Goal: Task Accomplishment & Management: Manage account settings

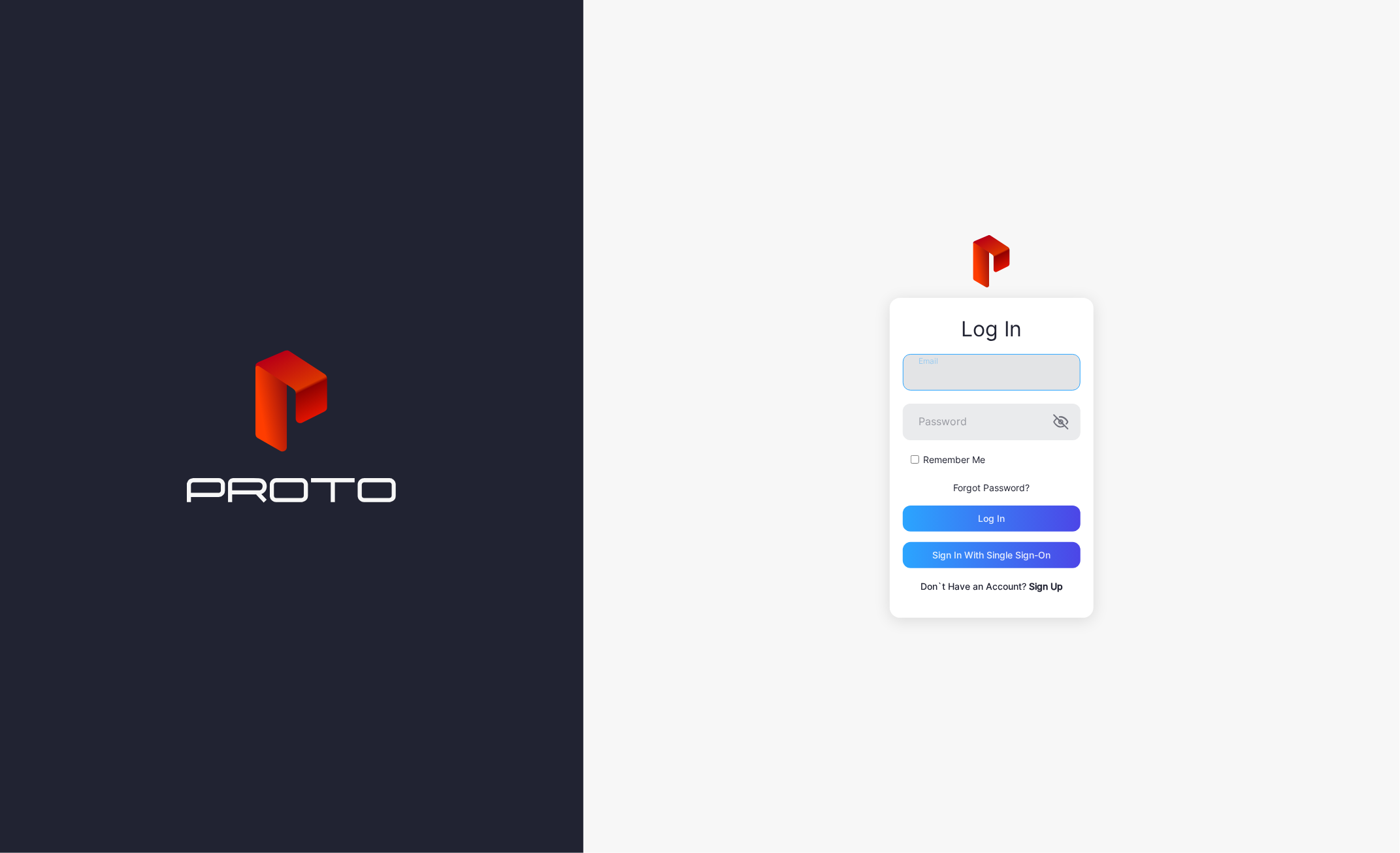
drag, startPoint x: 952, startPoint y: 378, endPoint x: 938, endPoint y: 360, distance: 22.8
click at [952, 378] on input "Email" at bounding box center [991, 372] width 177 height 36
type input "**********"
click at [903, 506] on button "Log in" at bounding box center [991, 519] width 177 height 26
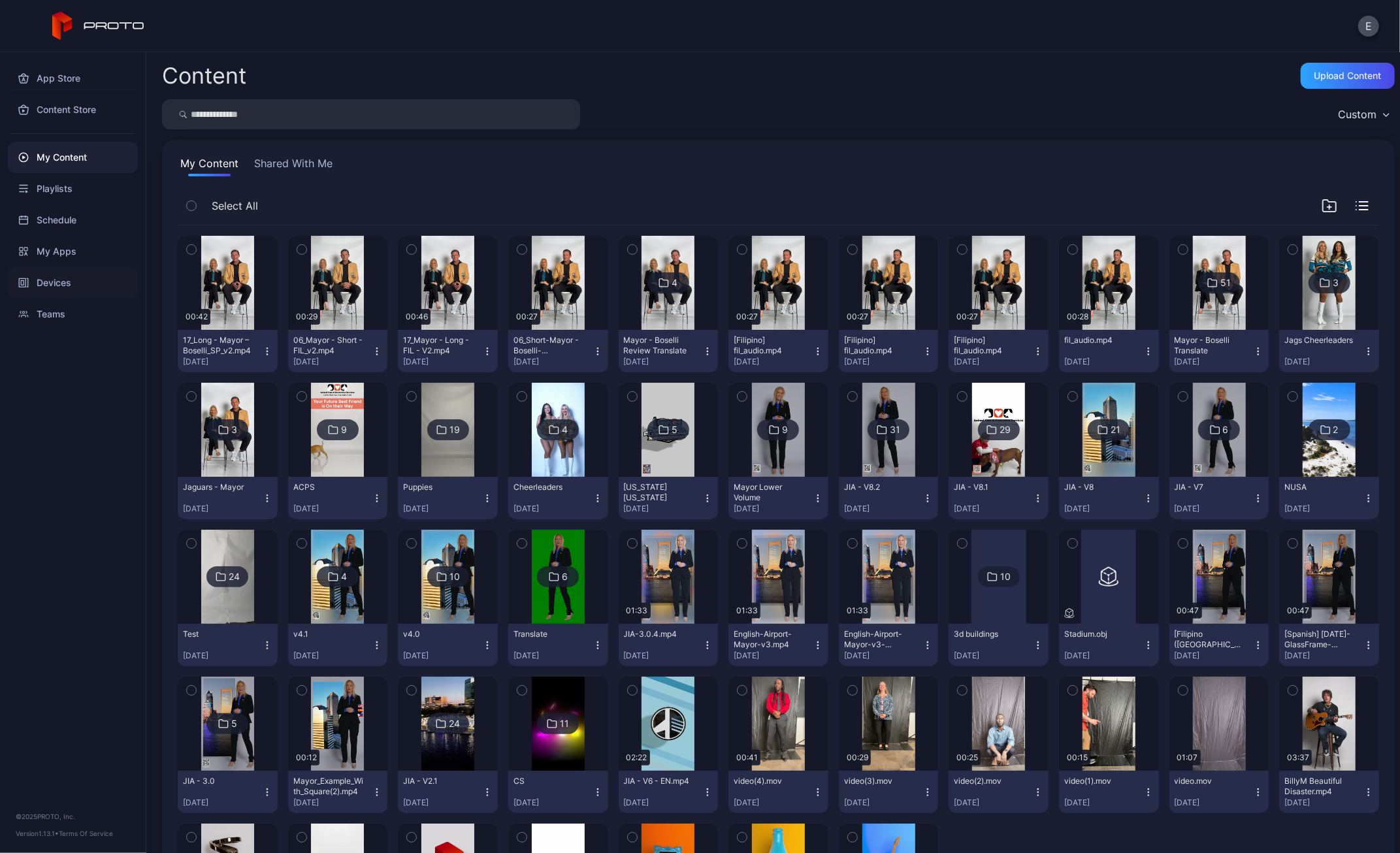
click at [80, 283] on div "Devices" at bounding box center [73, 283] width 130 height 31
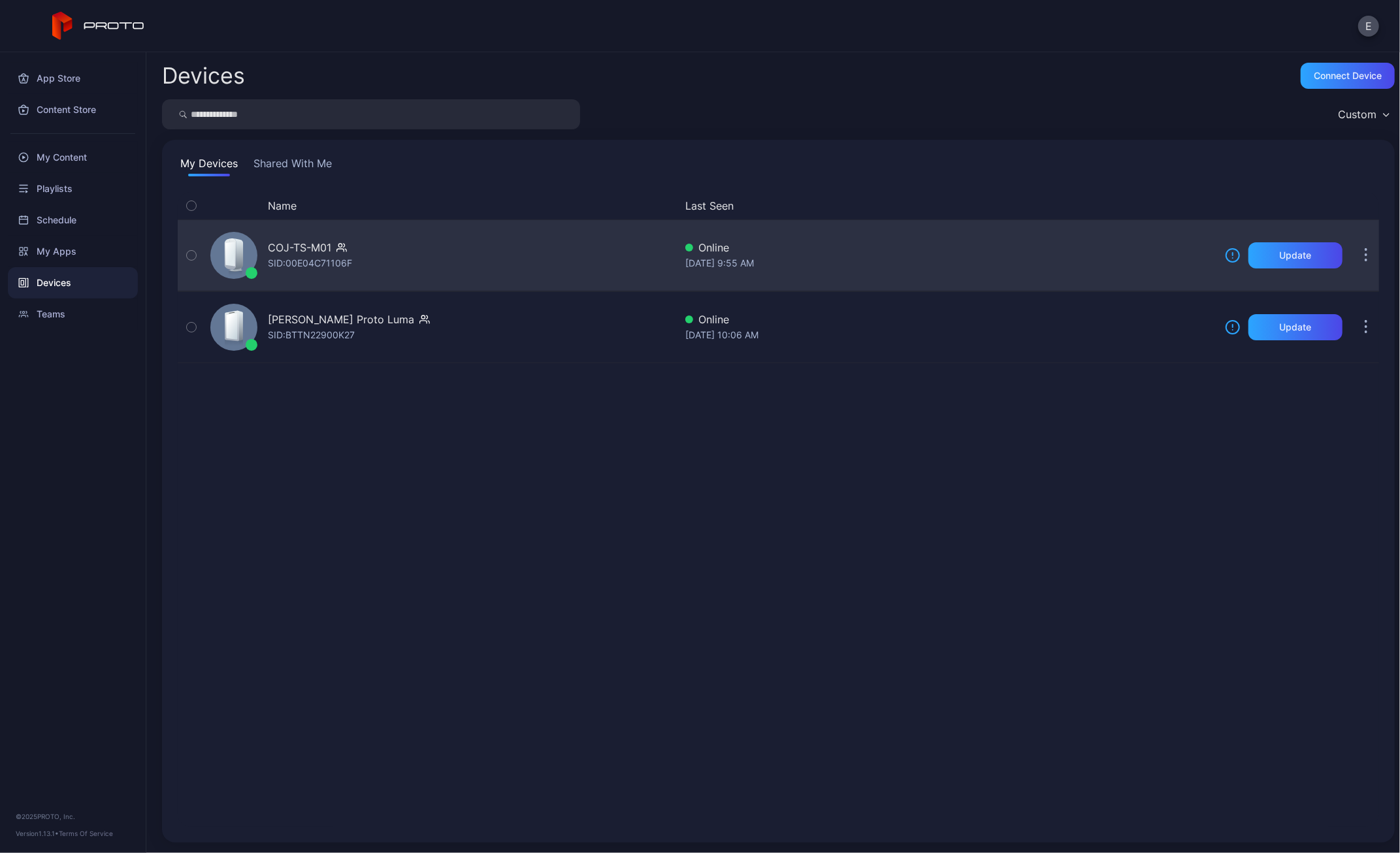
click at [349, 264] on div "SID: 00E04C71106F" at bounding box center [309, 264] width 84 height 16
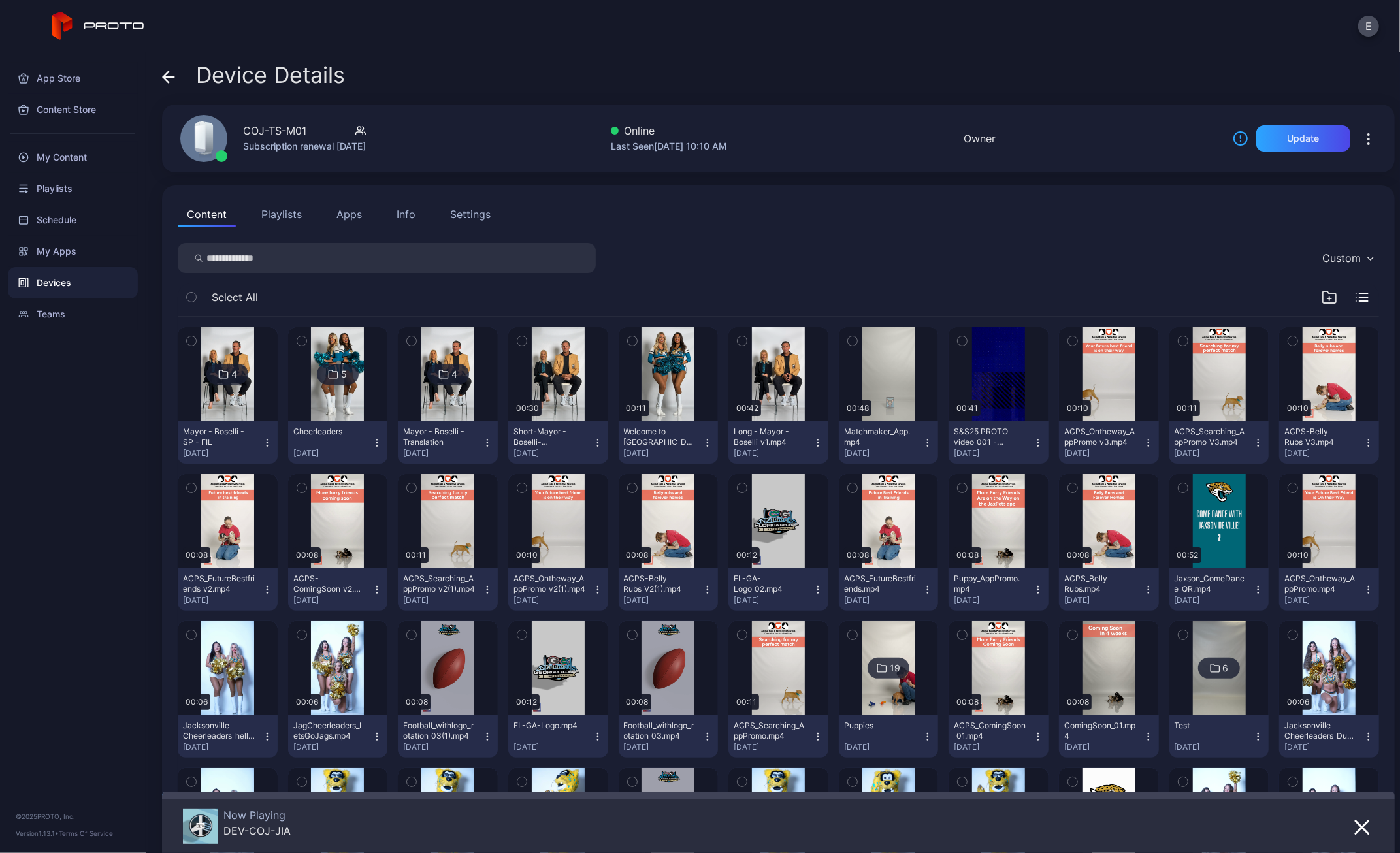
click at [858, 210] on div "Content Playlists Apps Info Settings" at bounding box center [778, 214] width 1201 height 26
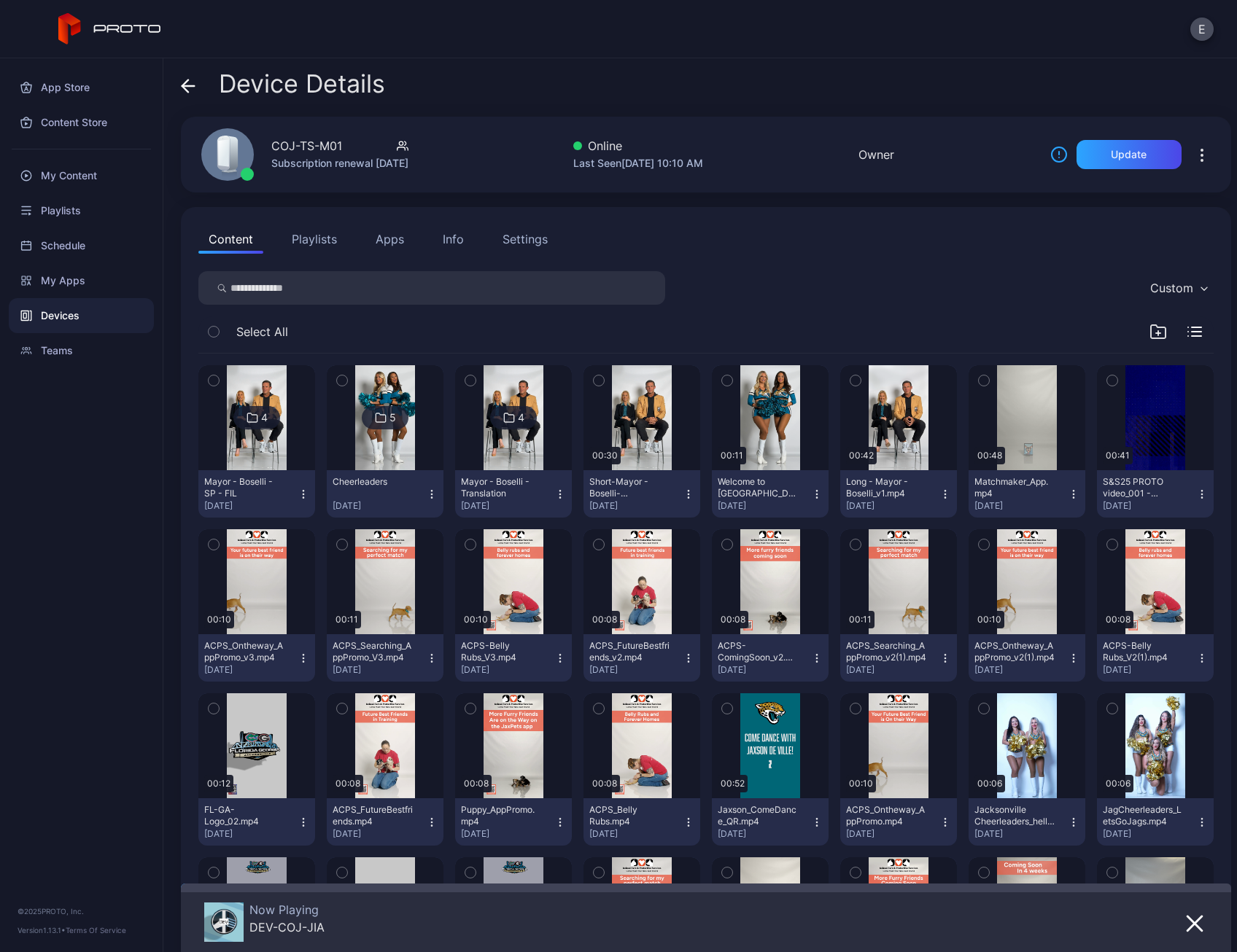
click at [1196, 494] on icon "button" at bounding box center [1202, 494] width 12 height 12
click at [1043, 294] on div "Custom" at bounding box center [705, 288] width 1015 height 33
click at [47, 178] on div "My Content" at bounding box center [81, 175] width 145 height 35
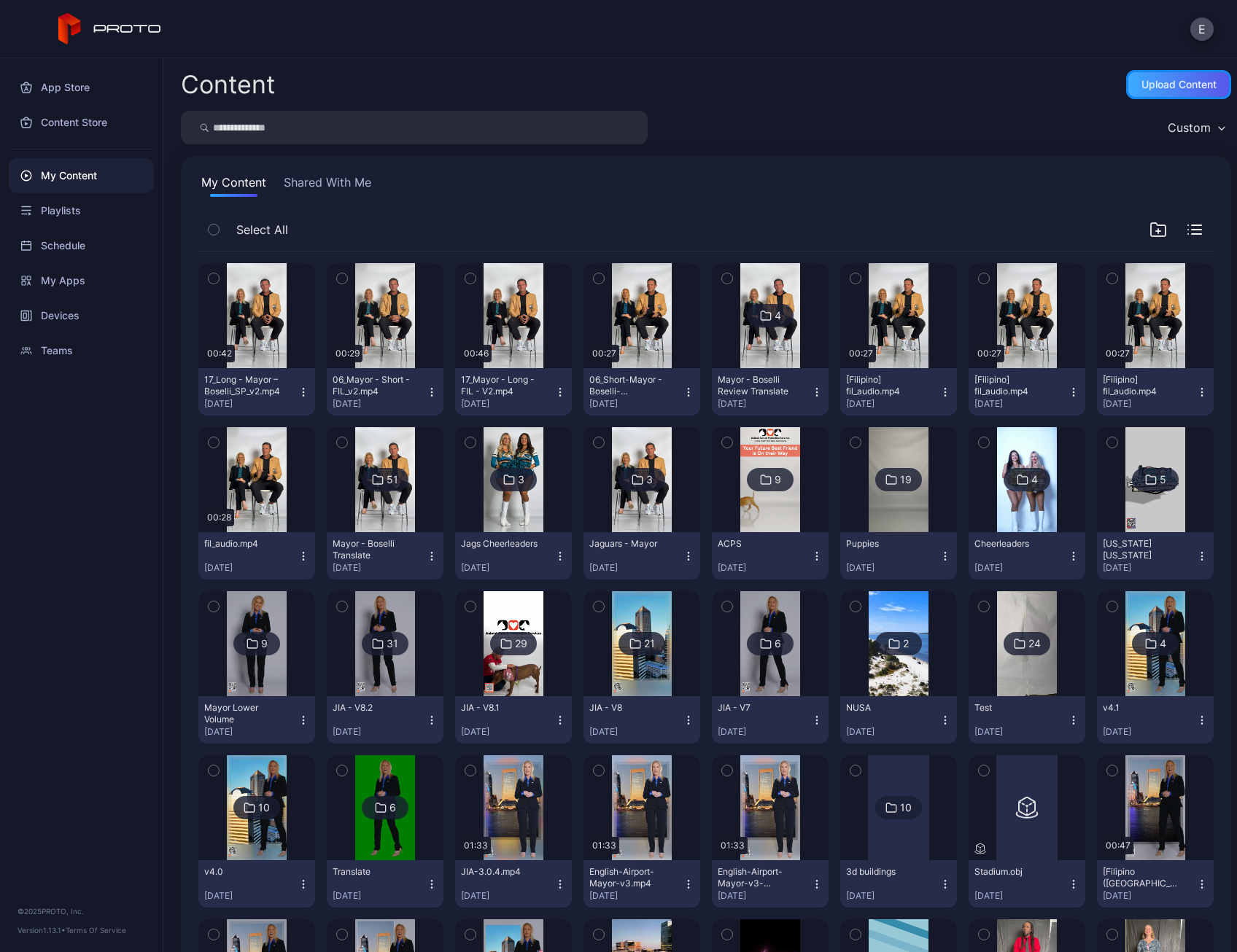
click at [1142, 84] on div "Upload Content" at bounding box center [1179, 85] width 75 height 12
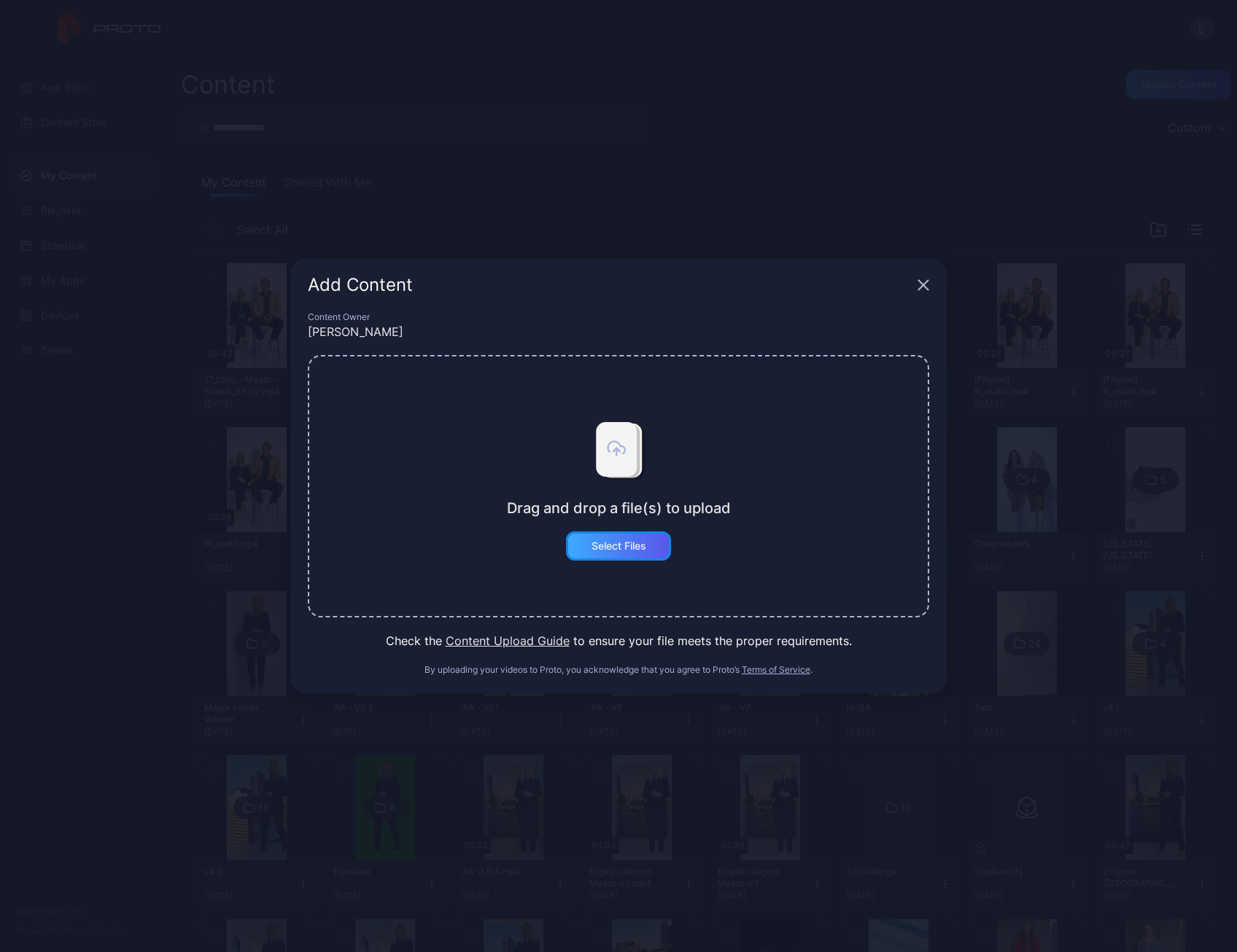
click at [642, 543] on div "Select Files" at bounding box center [619, 546] width 55 height 12
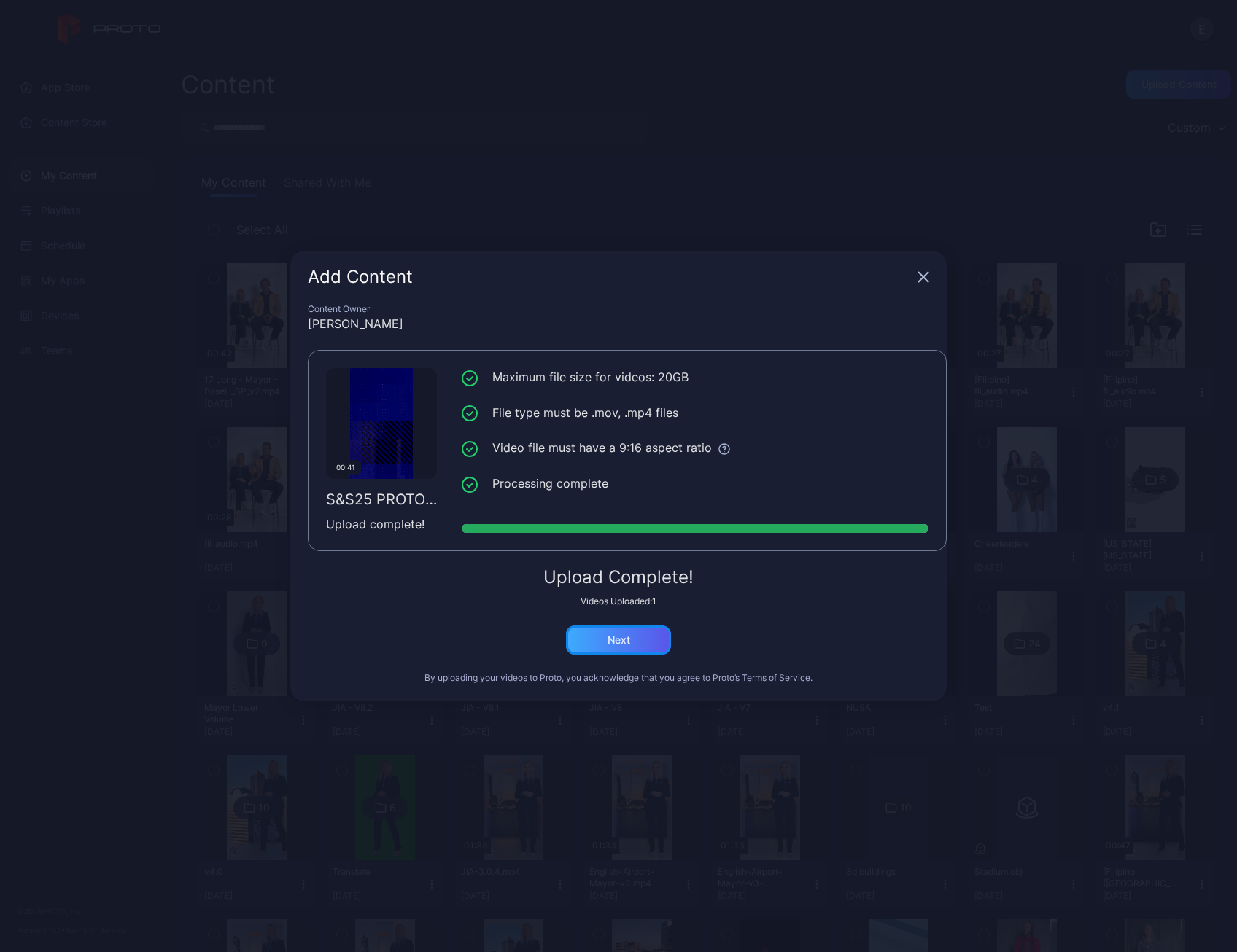
click at [626, 644] on div "Next" at bounding box center [619, 640] width 23 height 12
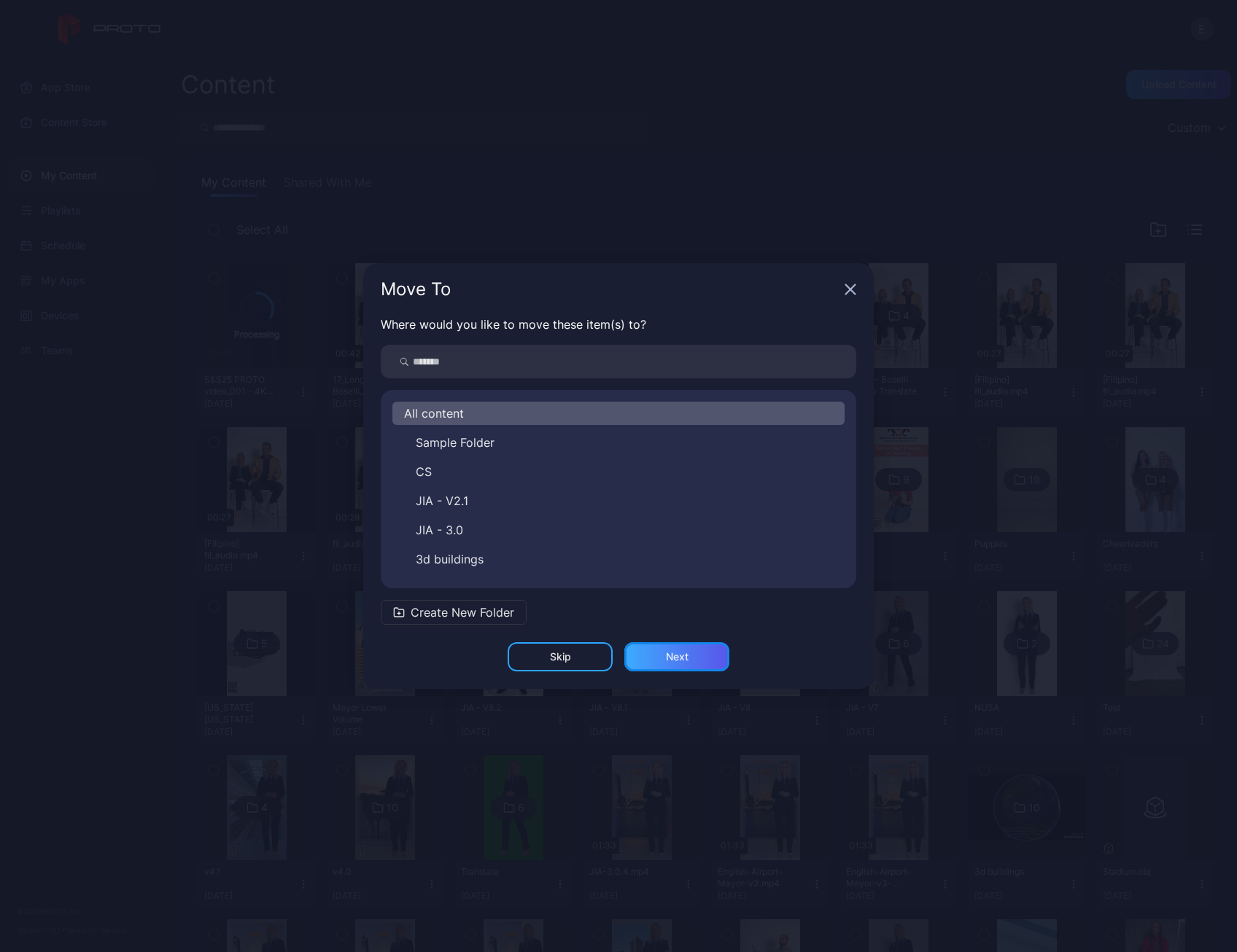
click at [648, 655] on div "Next" at bounding box center [677, 656] width 105 height 29
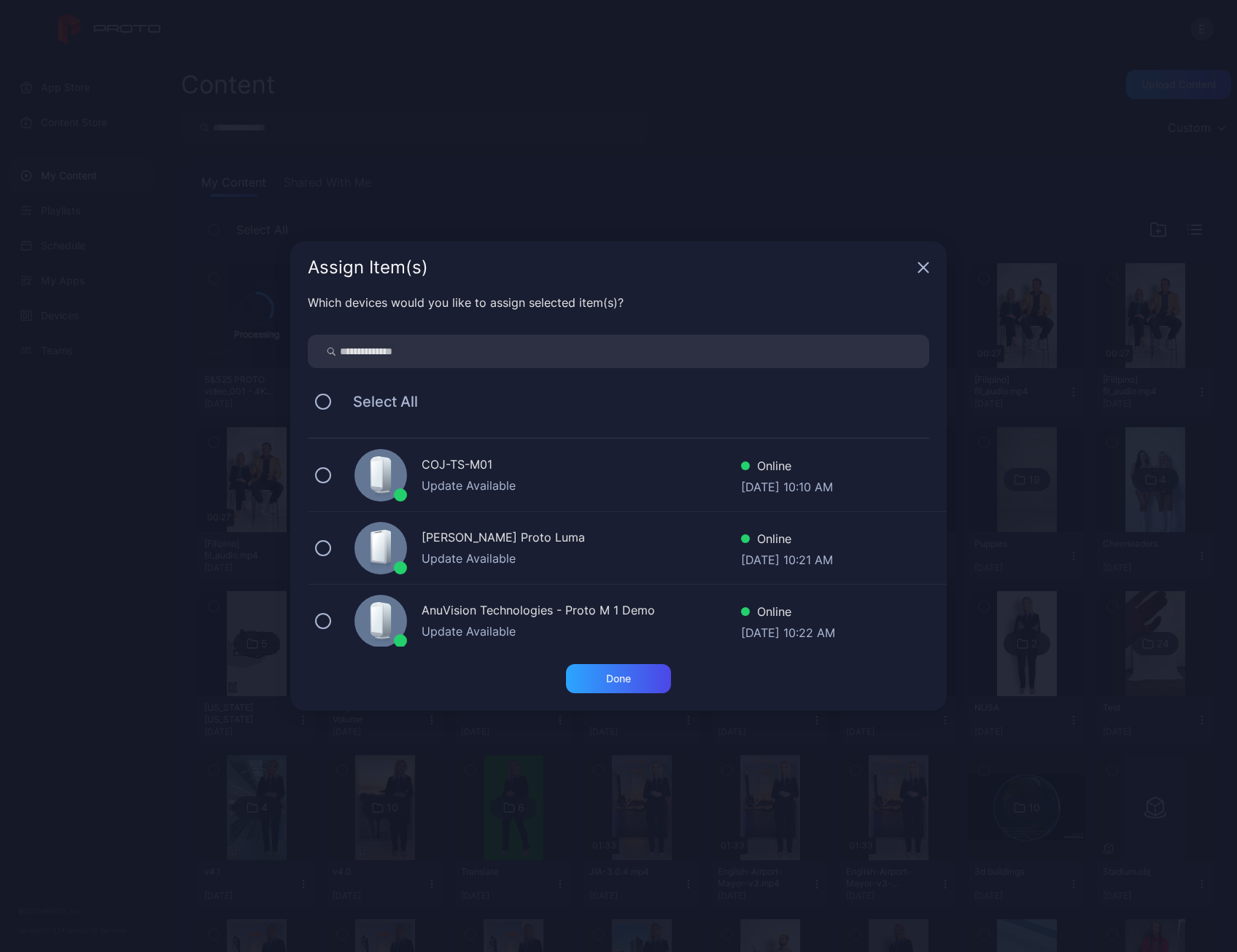
click at [456, 466] on div "COJ-TS-M01" at bounding box center [581, 466] width 319 height 21
click at [594, 674] on div "Done" at bounding box center [619, 679] width 105 height 29
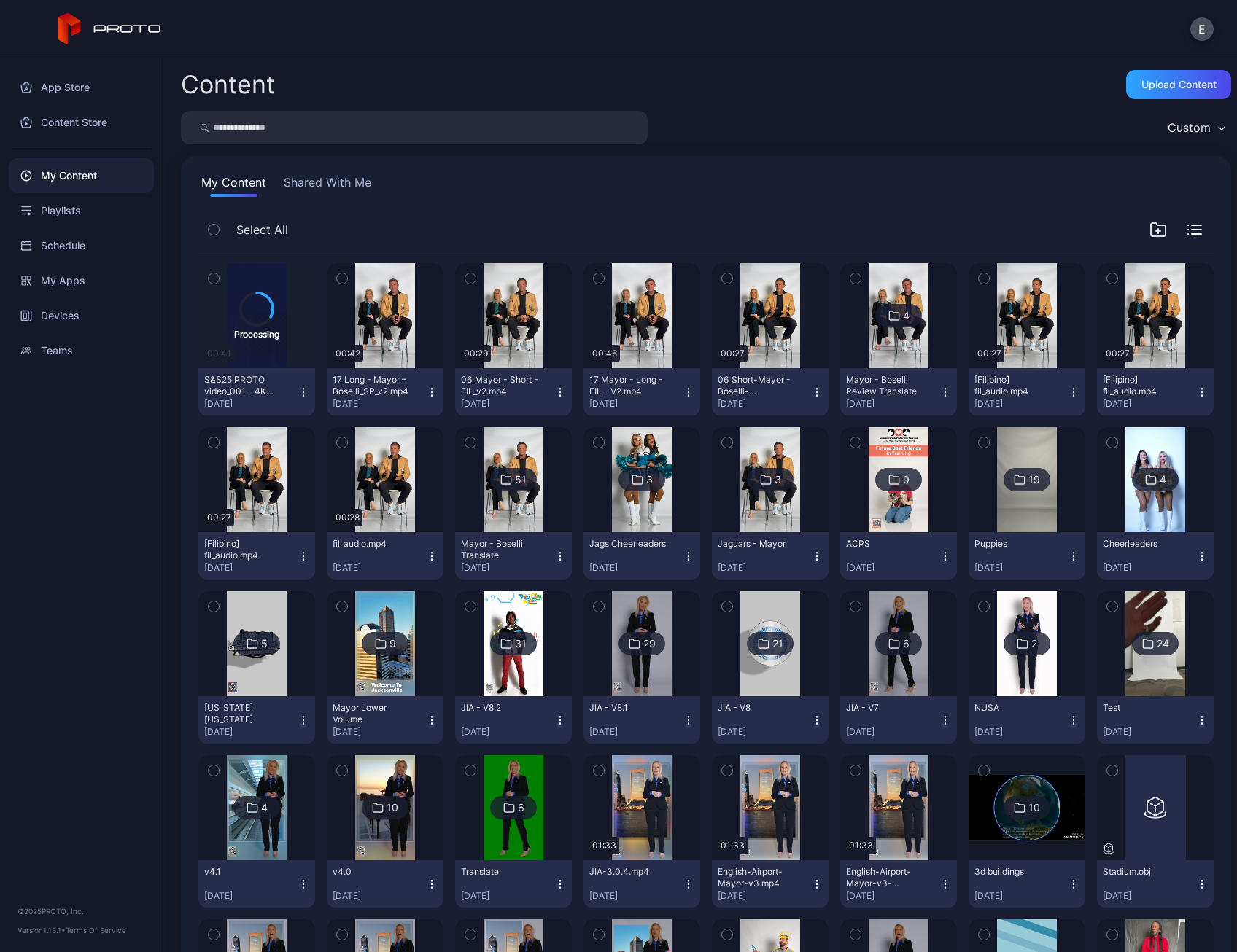
click at [303, 389] on icon "button" at bounding box center [304, 392] width 12 height 12
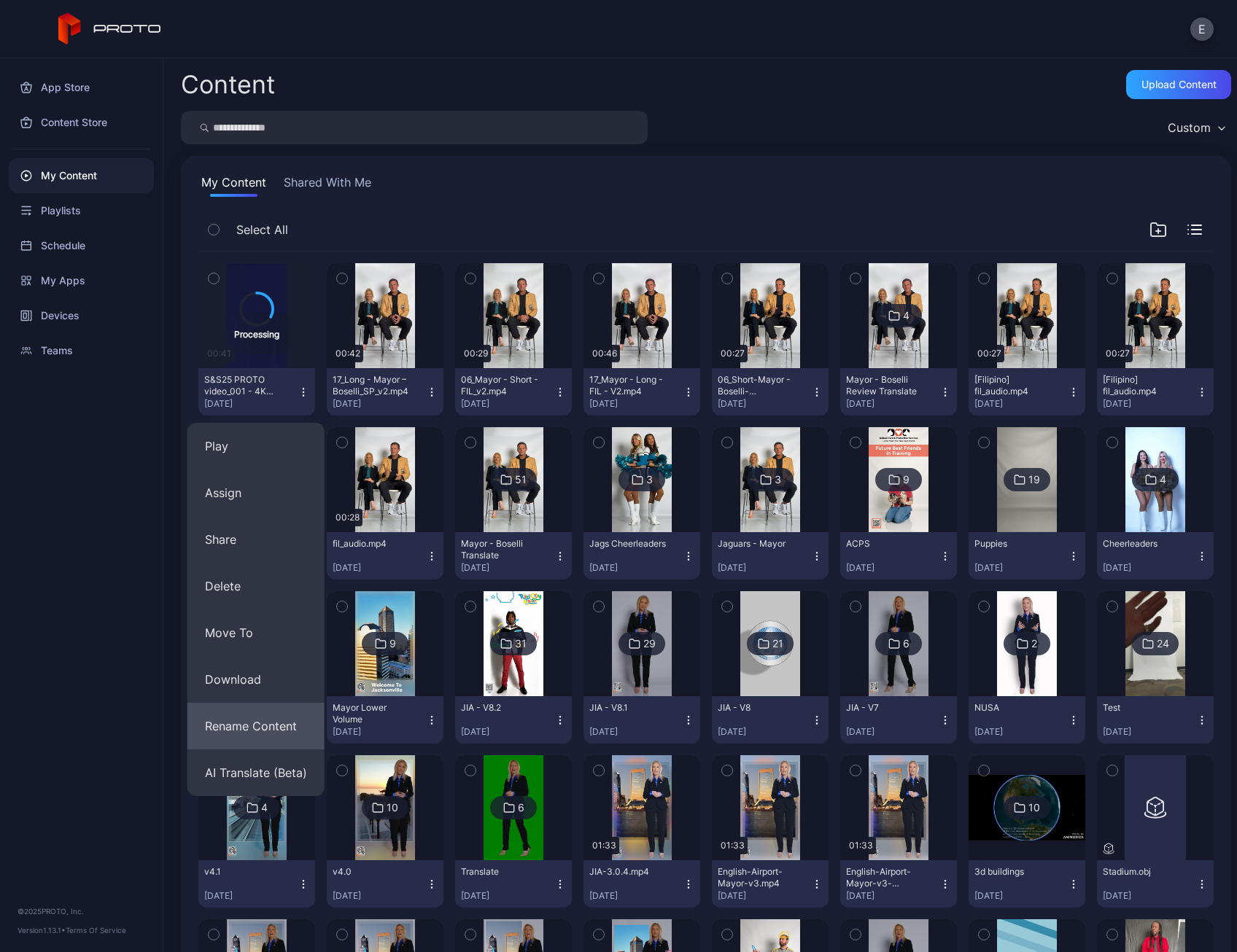
click at [239, 720] on button "Rename Content" at bounding box center [256, 726] width 137 height 47
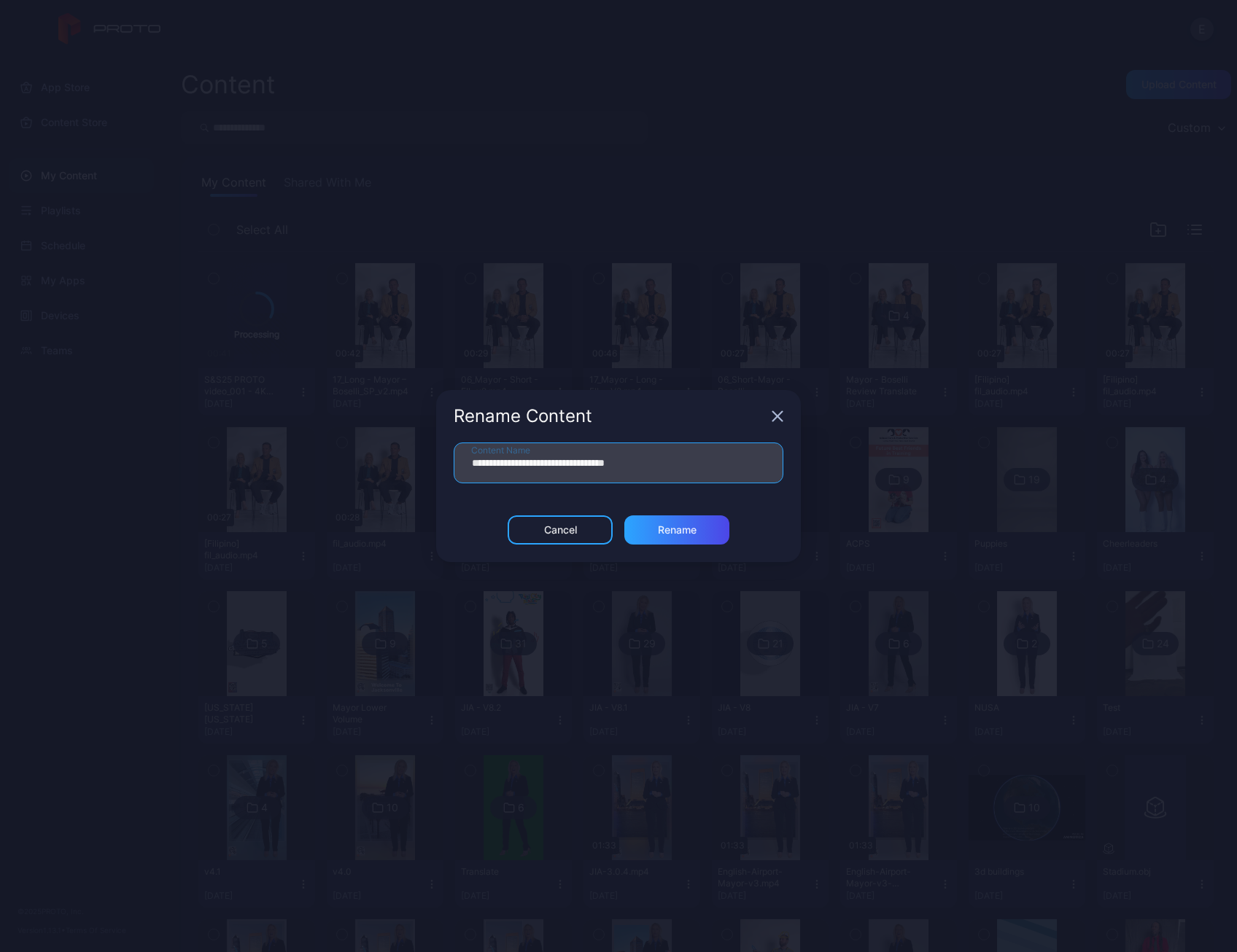
drag, startPoint x: 591, startPoint y: 460, endPoint x: 648, endPoint y: 475, distance: 58.9
click at [589, 461] on input "**********" at bounding box center [619, 463] width 330 height 41
click at [648, 464] on input "**********" at bounding box center [619, 463] width 330 height 41
type input "**********"
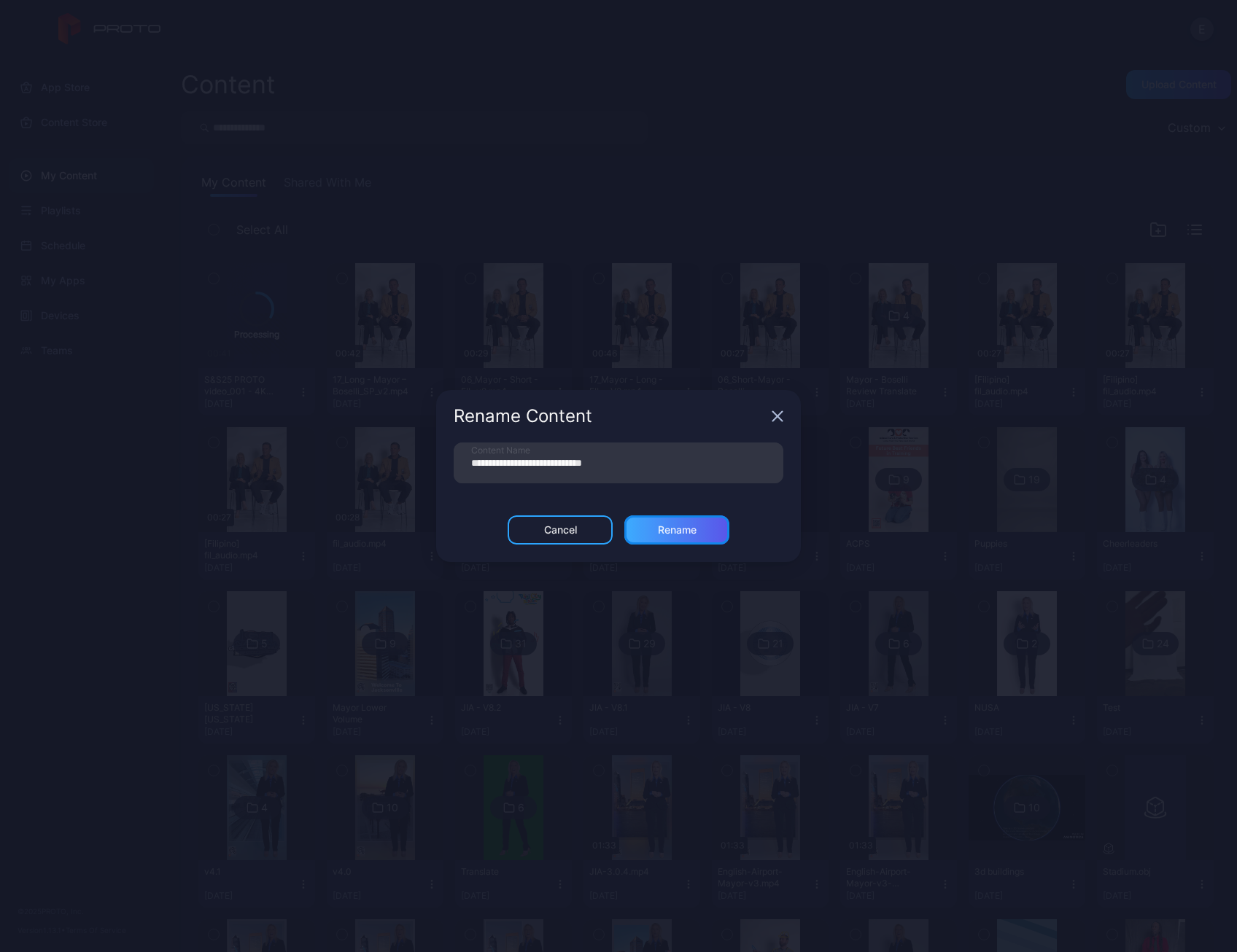
click at [682, 543] on div "Rename" at bounding box center [677, 529] width 105 height 29
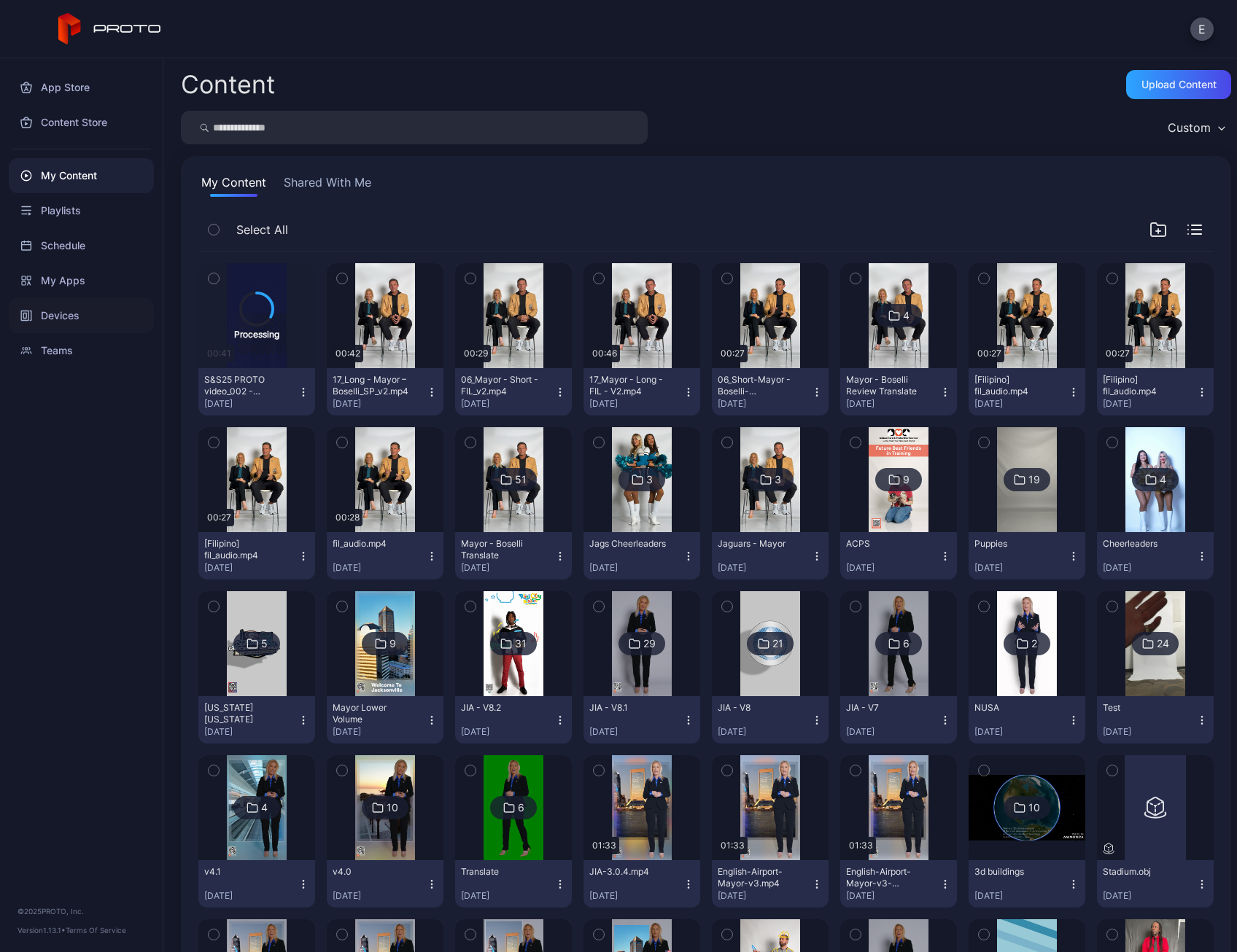
click at [83, 312] on div "Devices" at bounding box center [81, 316] width 145 height 35
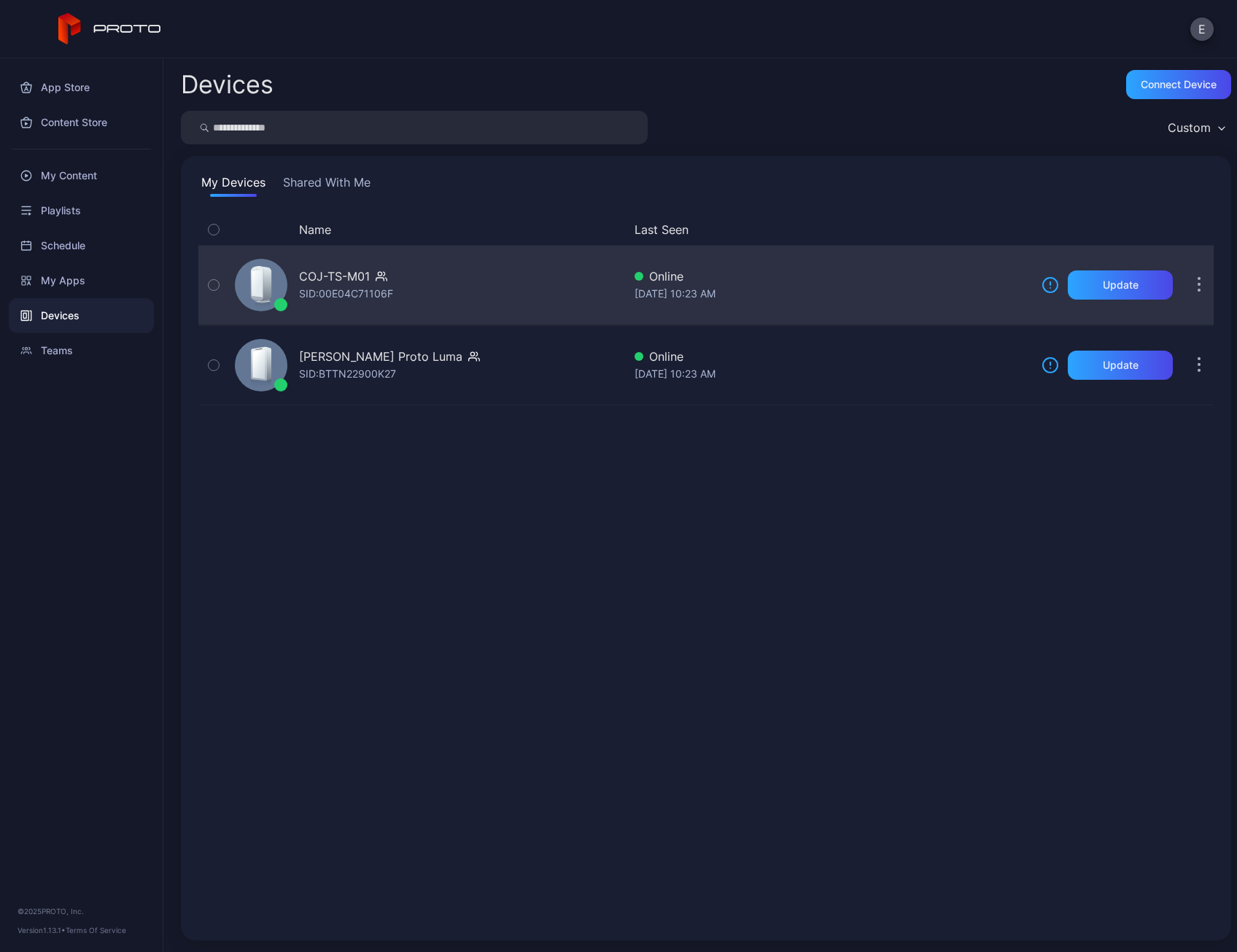
click at [392, 302] on div "COJ-TS-M01 SID: 00E04C71106F" at bounding box center [426, 285] width 394 height 73
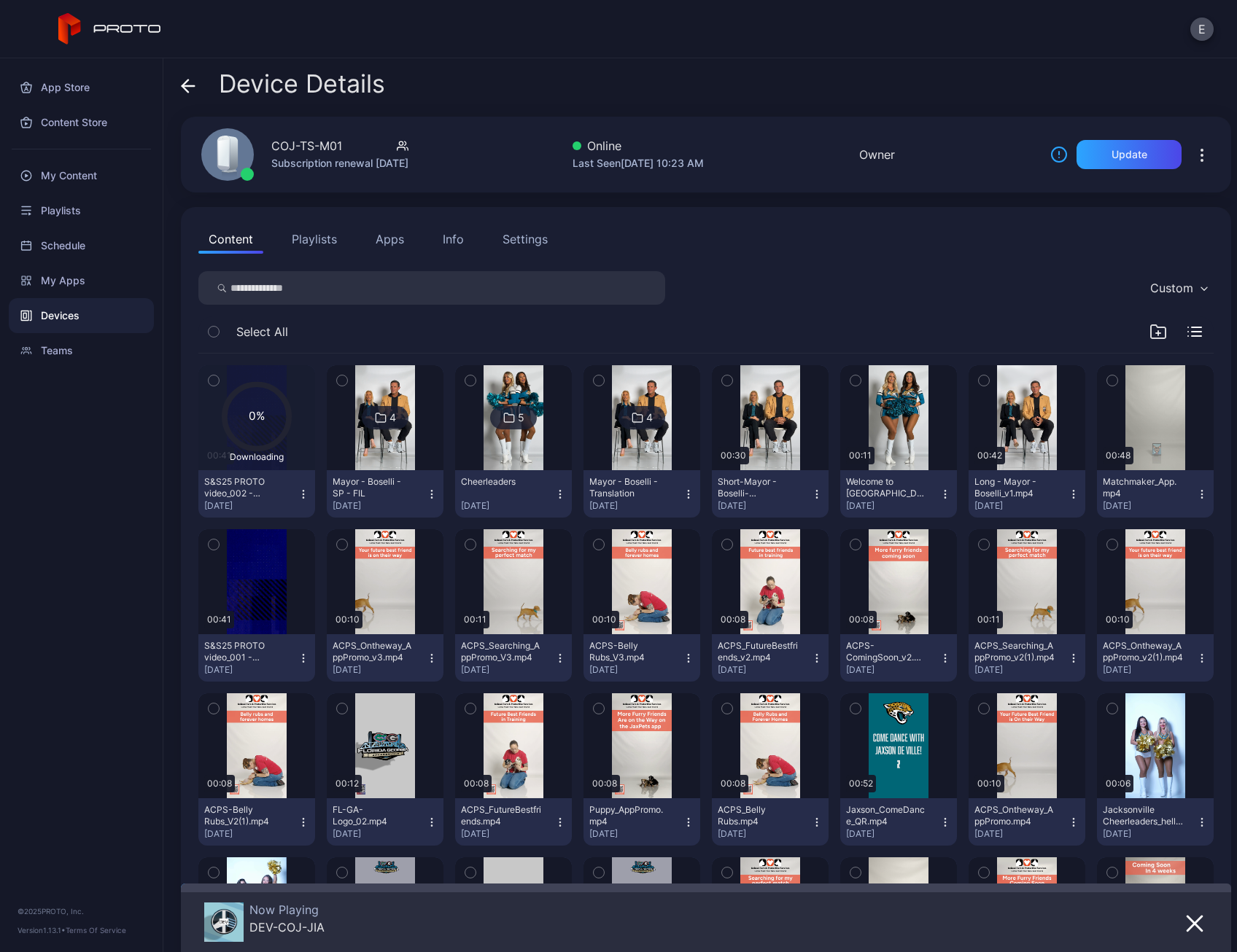
click at [1150, 328] on icon "button" at bounding box center [1159, 332] width 18 height 18
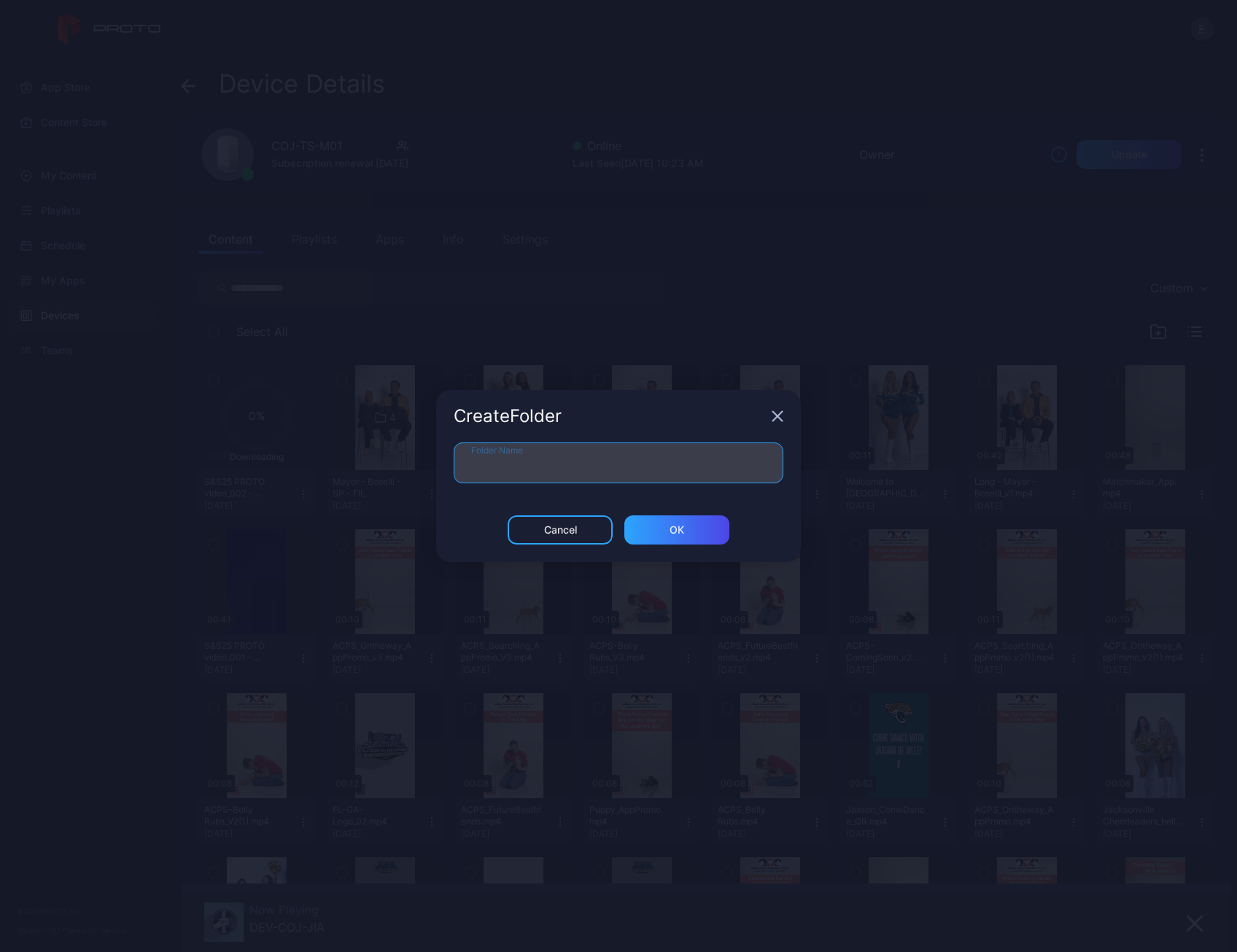
click at [691, 466] on input "Folder Name" at bounding box center [619, 463] width 330 height 41
type input "*"
type input "**********"
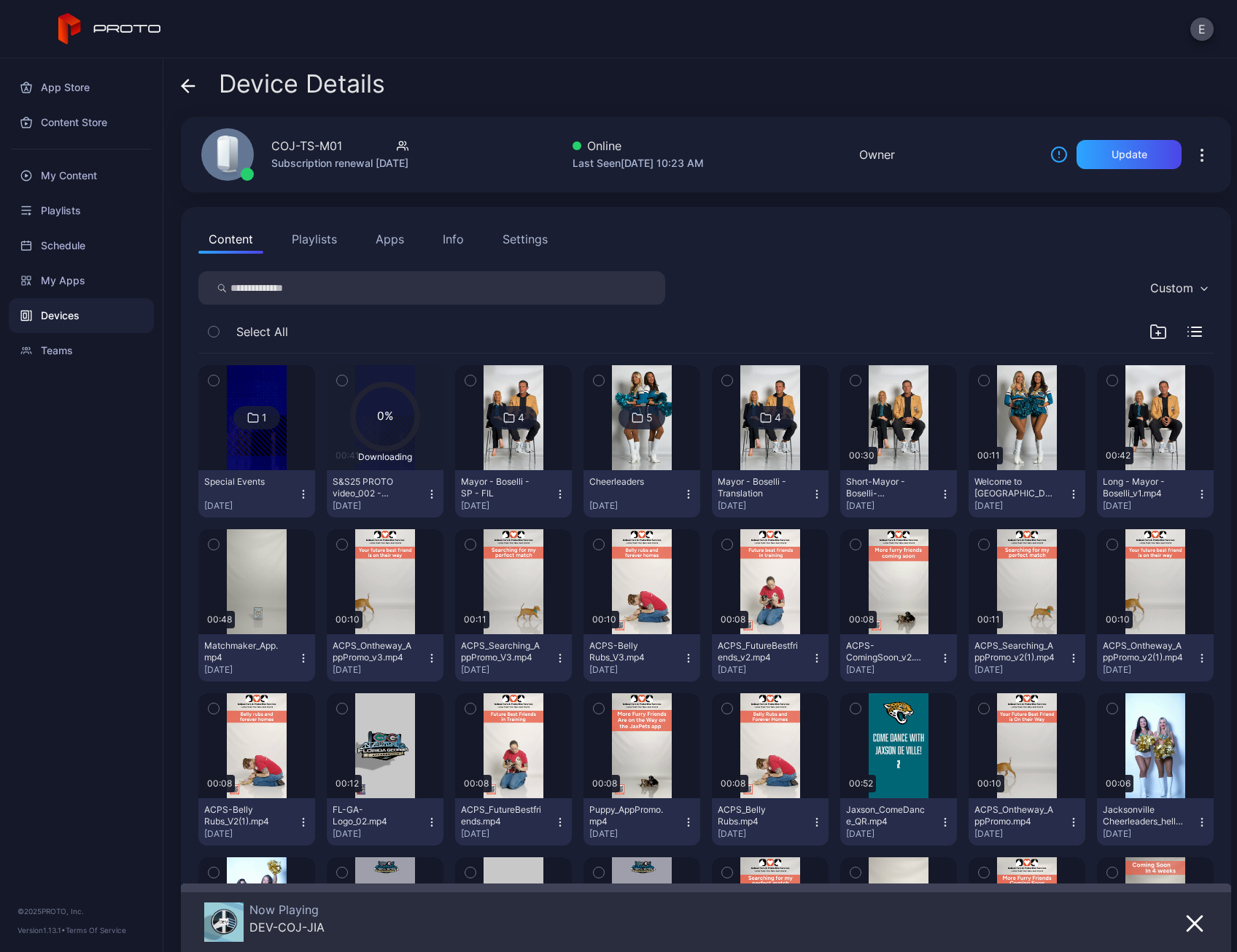
click at [260, 463] on img at bounding box center [257, 418] width 59 height 105
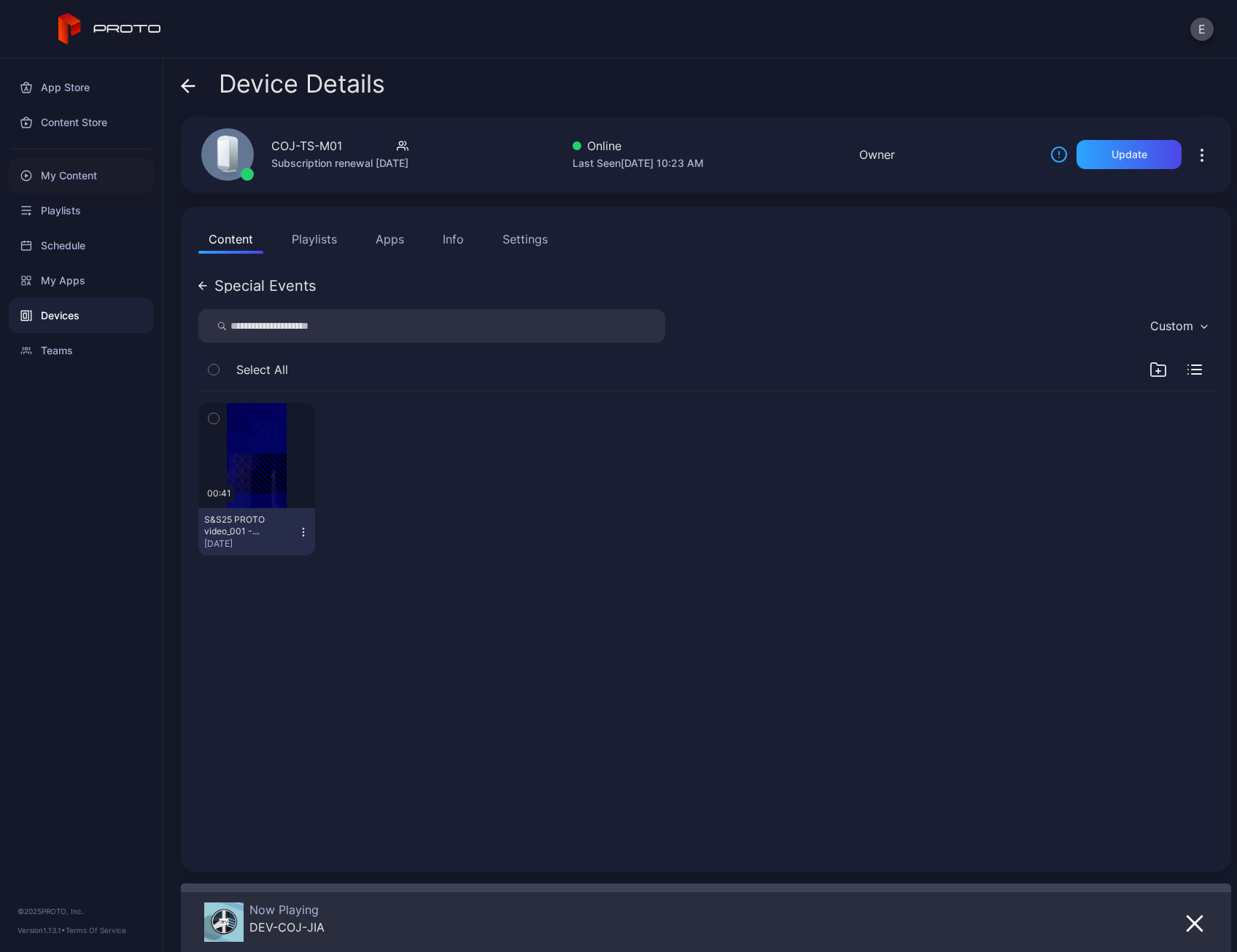
click at [69, 181] on div "My Content" at bounding box center [81, 175] width 145 height 35
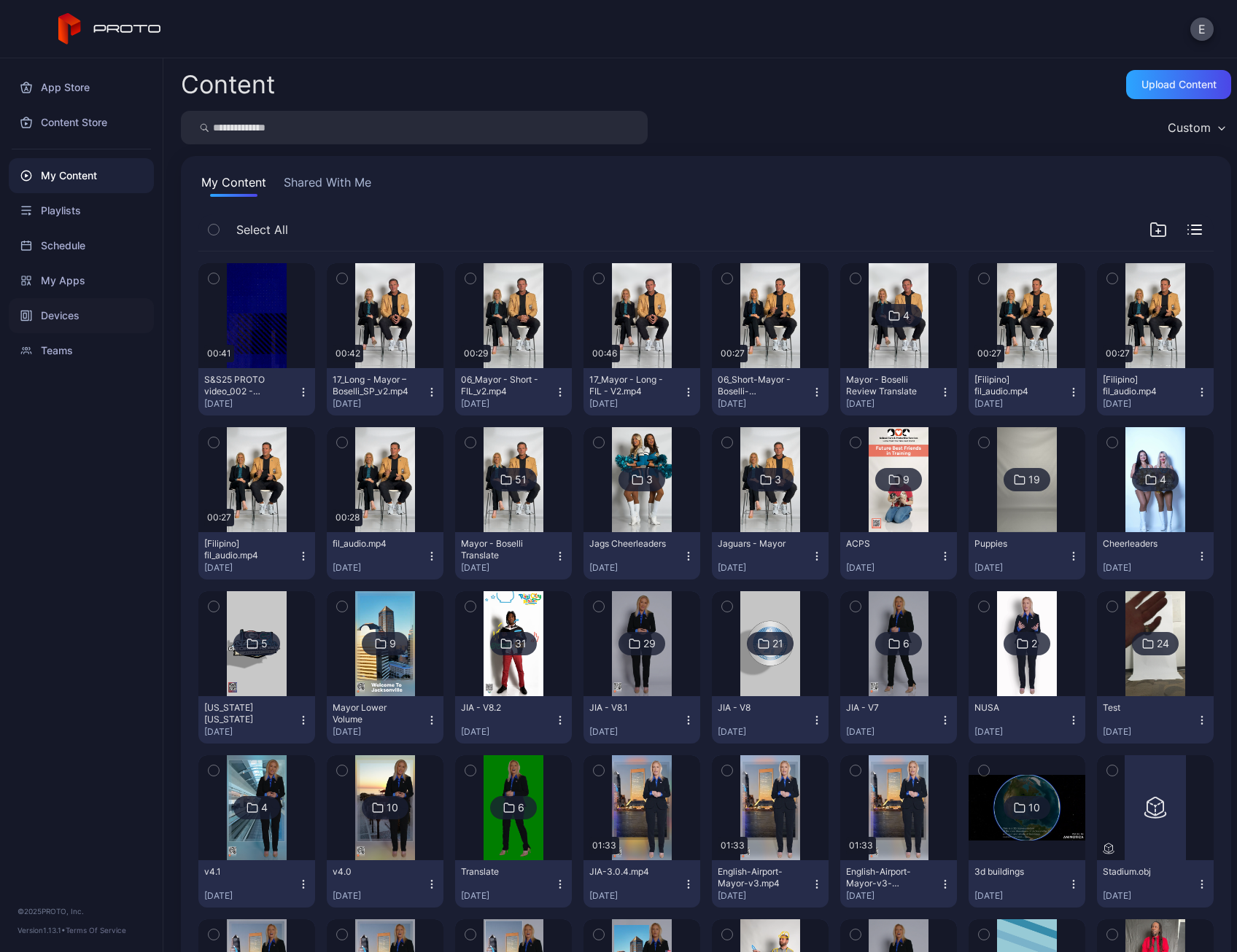
click at [78, 305] on div "Devices" at bounding box center [81, 316] width 145 height 35
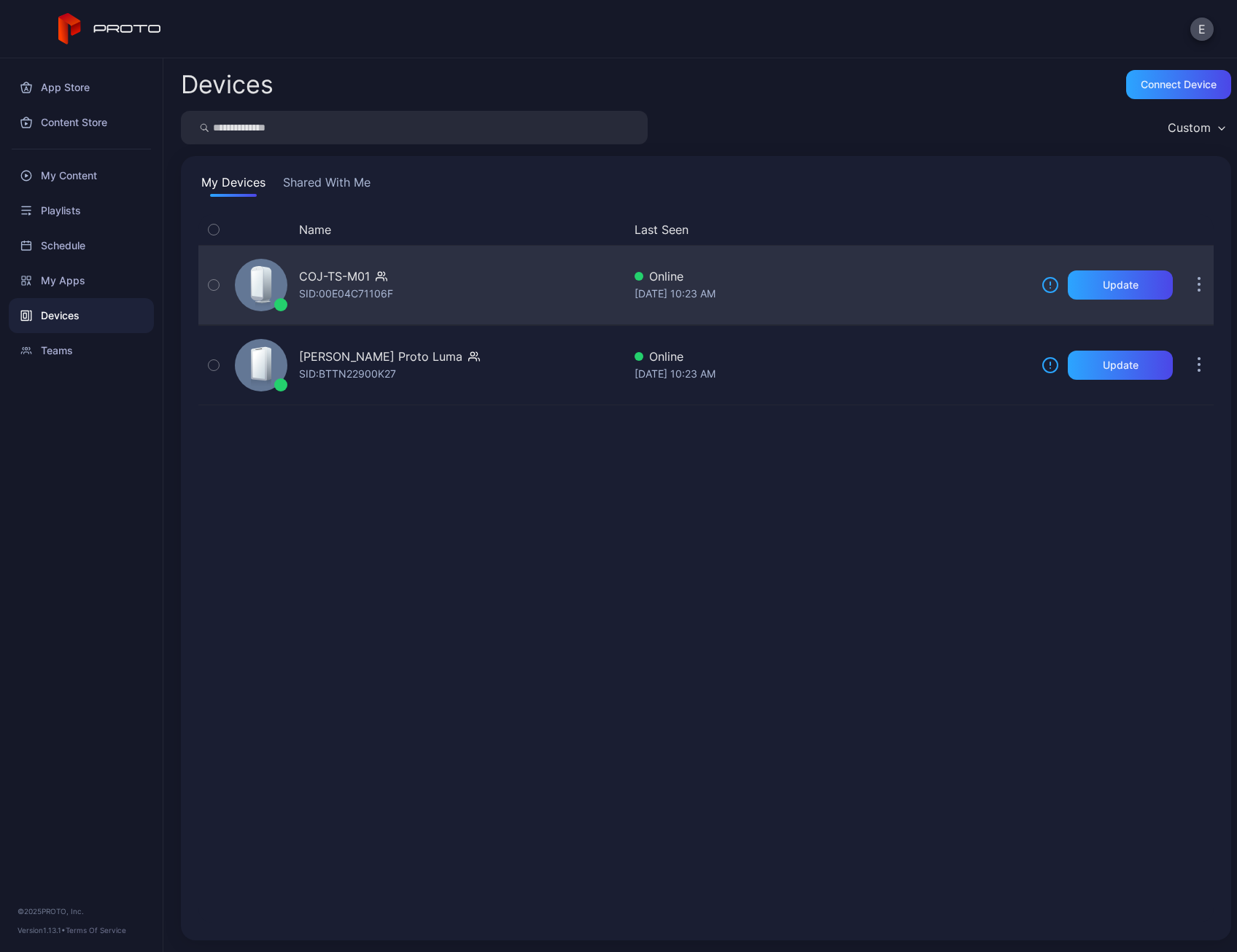
click at [342, 287] on div "SID: 00E04C71106F" at bounding box center [345, 294] width 94 height 18
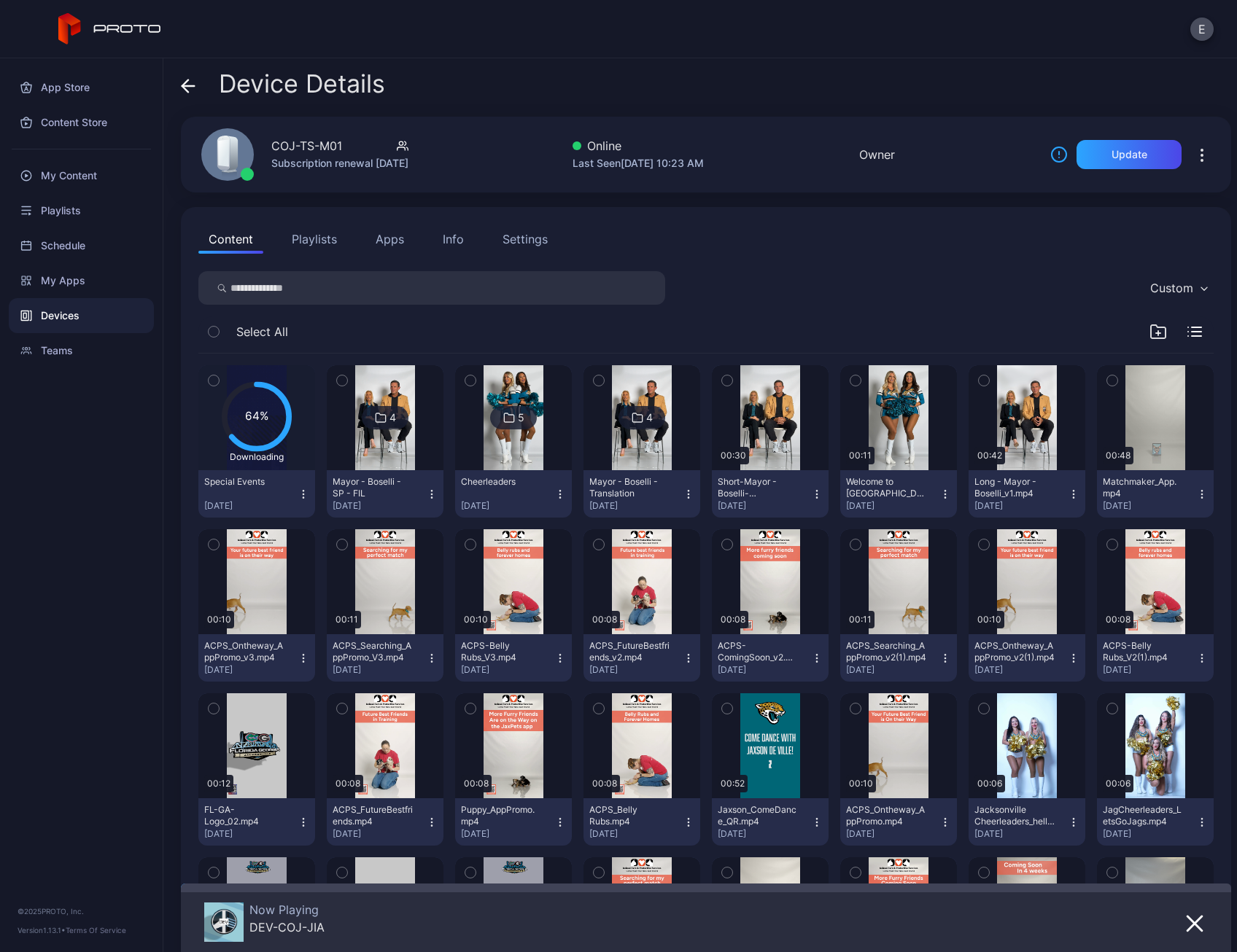
click at [275, 452] on div "Downloading" at bounding box center [257, 458] width 70 height 12
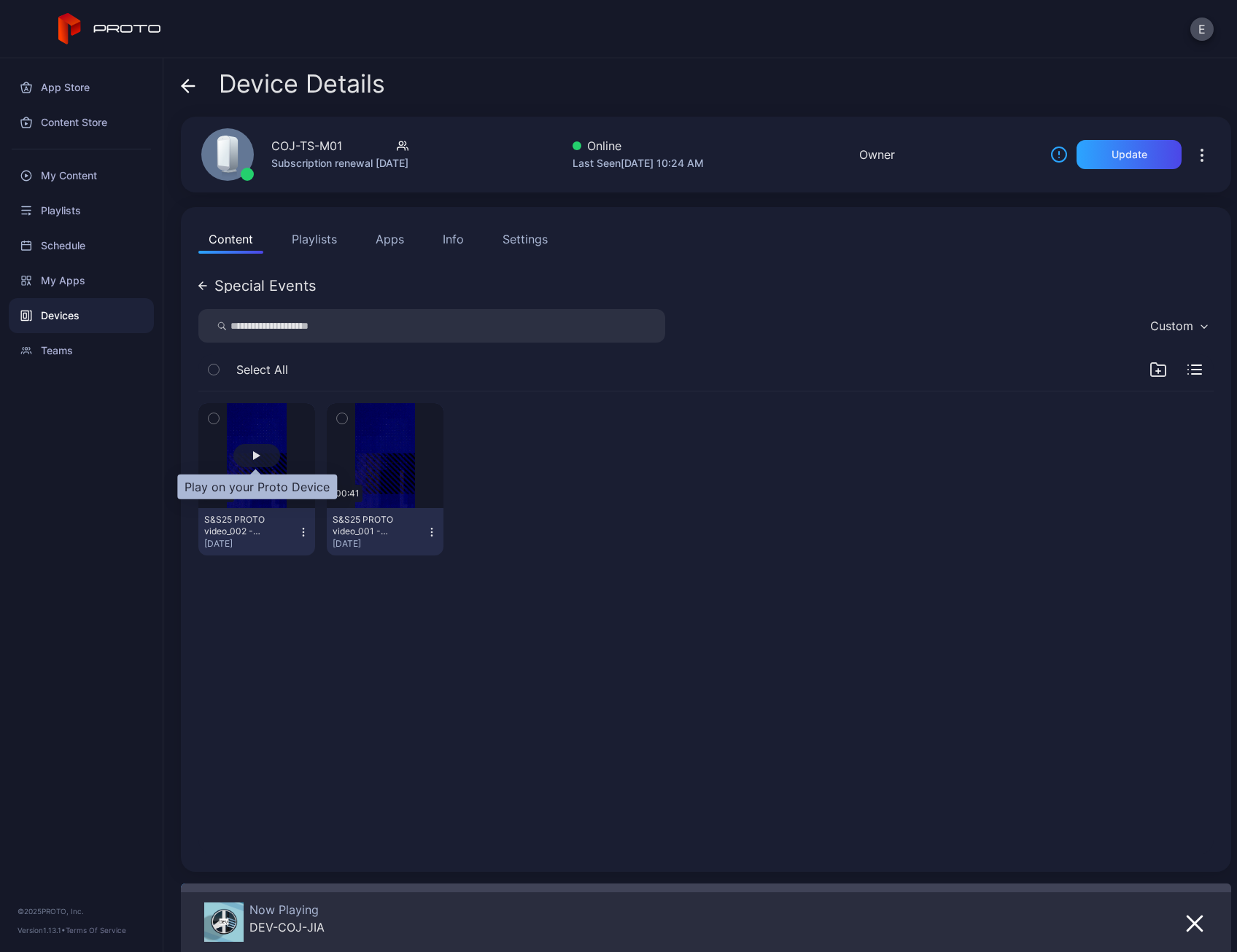
click at [260, 461] on div "button" at bounding box center [257, 456] width 47 height 24
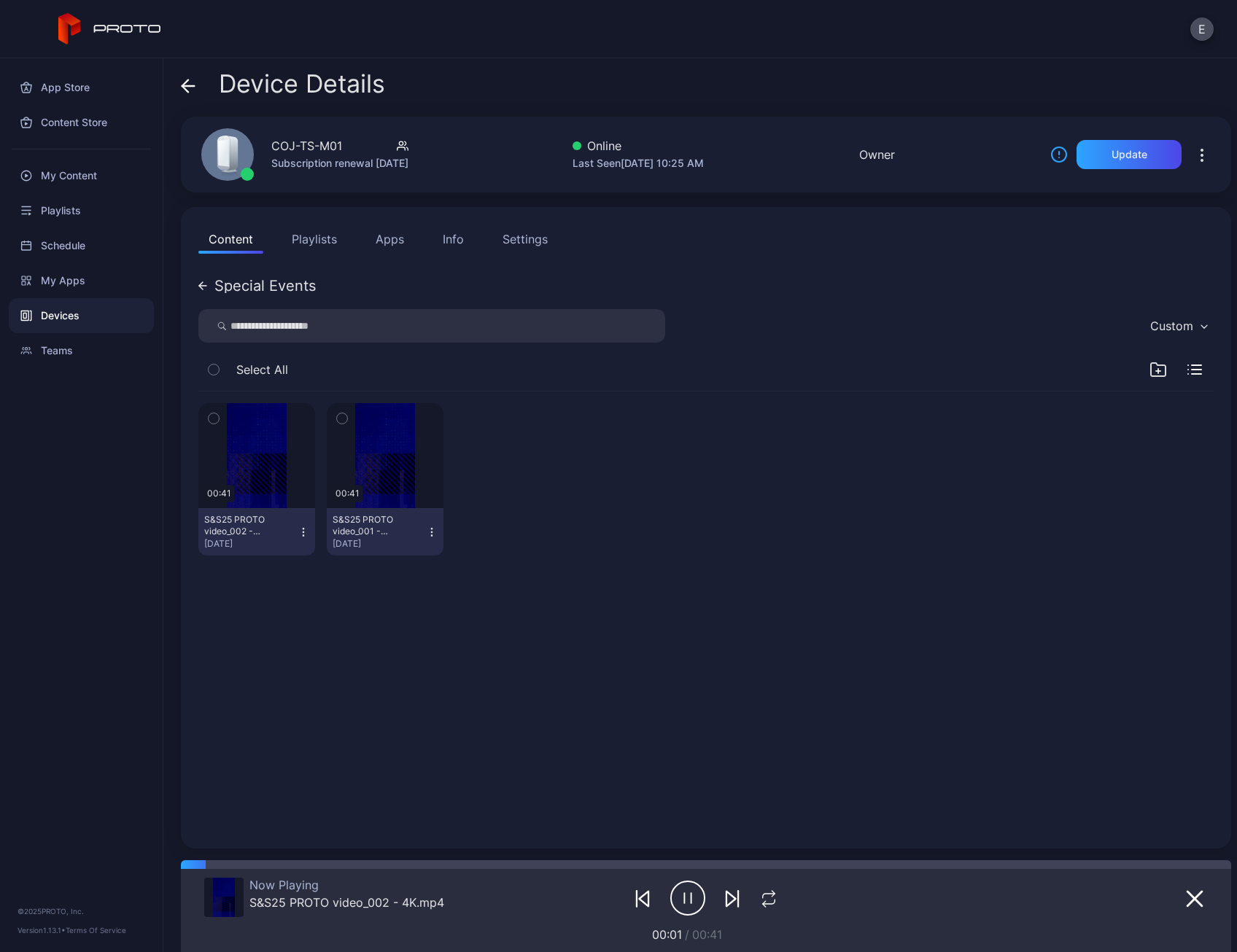
click at [680, 897] on icon "button" at bounding box center [688, 898] width 35 height 36
click at [347, 245] on div "Content Playlists Apps Info Settings" at bounding box center [705, 239] width 1015 height 29
click at [336, 242] on button "Playlists" at bounding box center [314, 239] width 66 height 29
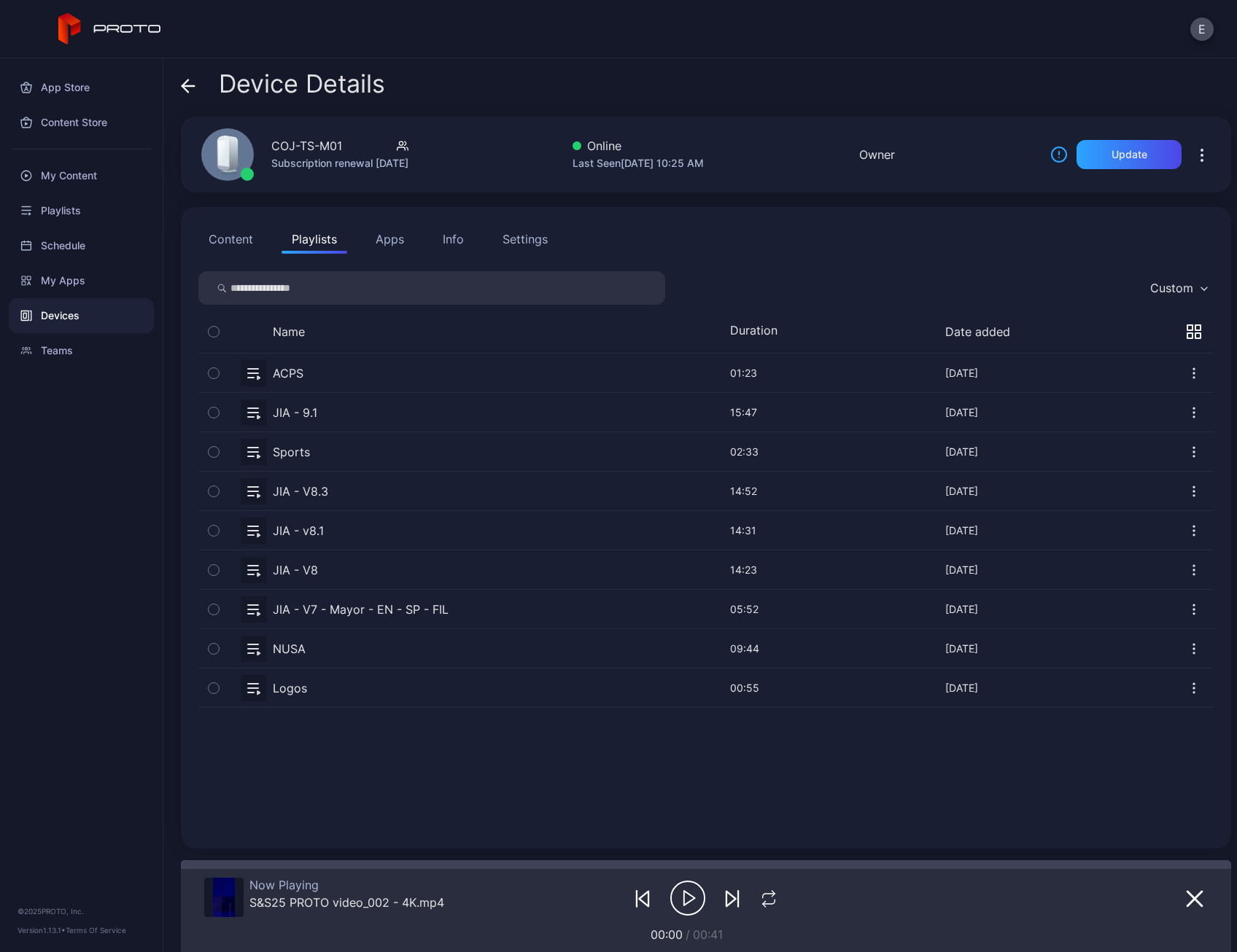
click at [347, 495] on button "button" at bounding box center [705, 491] width 1015 height 38
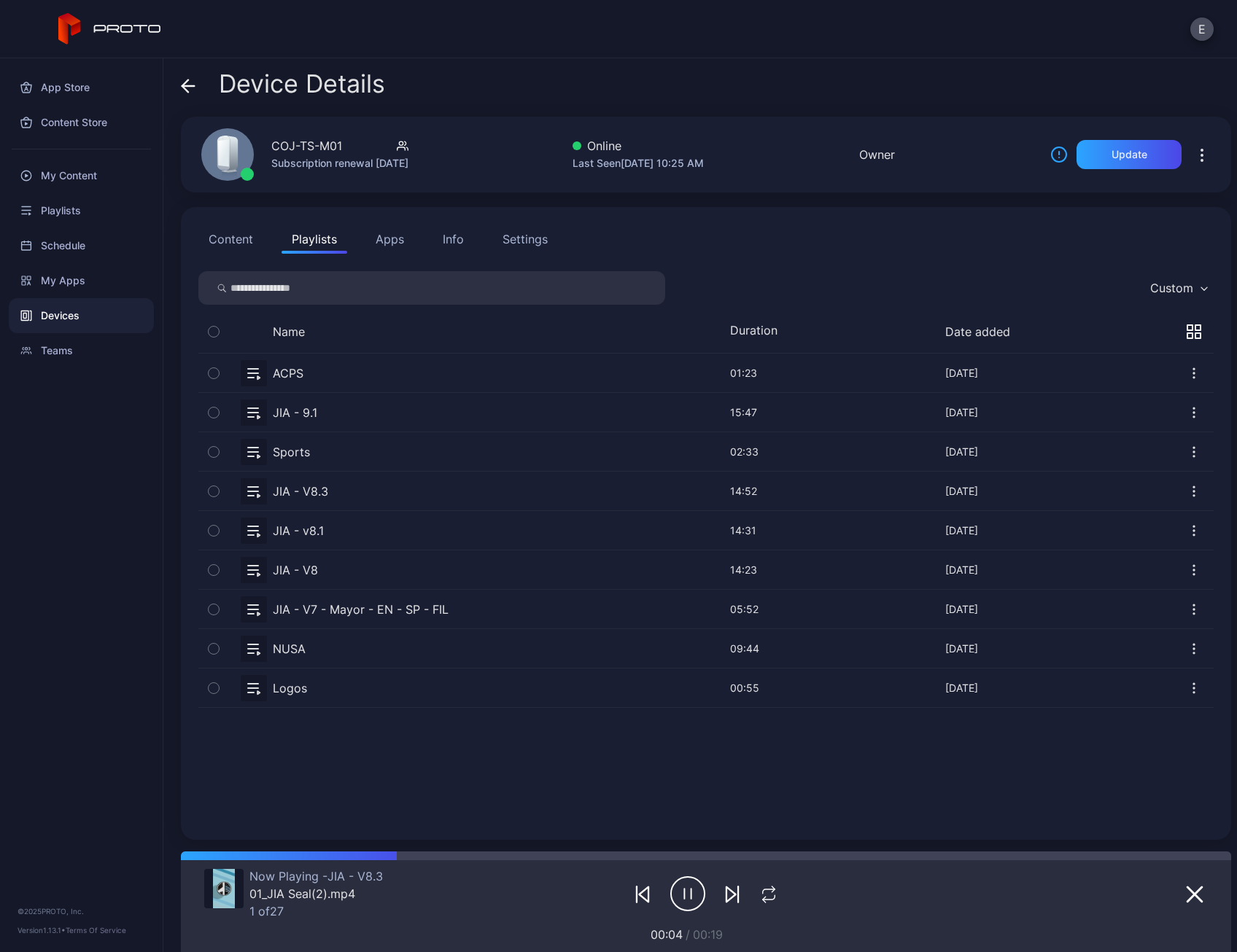
click at [86, 322] on div "Devices" at bounding box center [81, 316] width 145 height 35
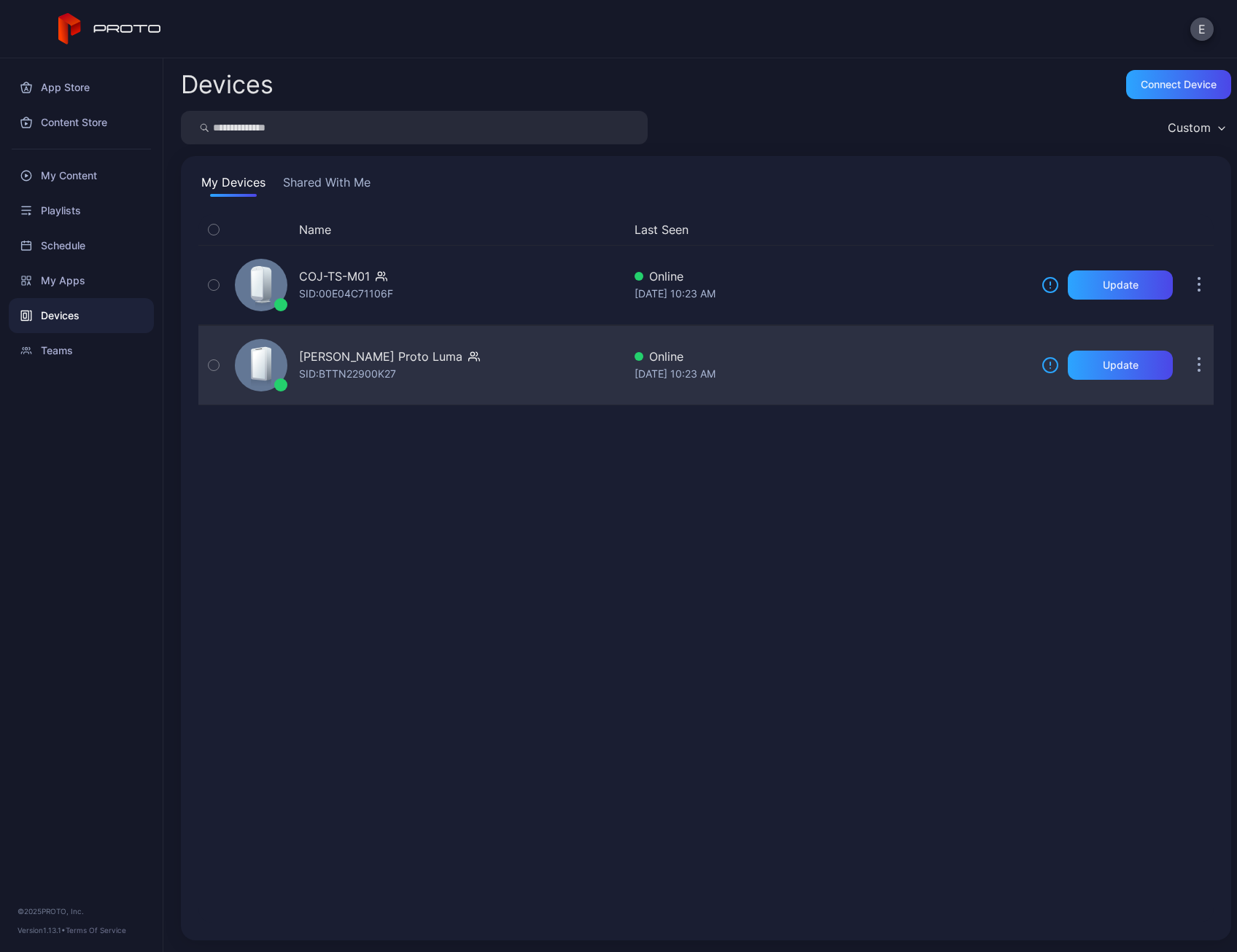
click at [339, 367] on div "SID: BTTN22900K27" at bounding box center [347, 374] width 97 height 18
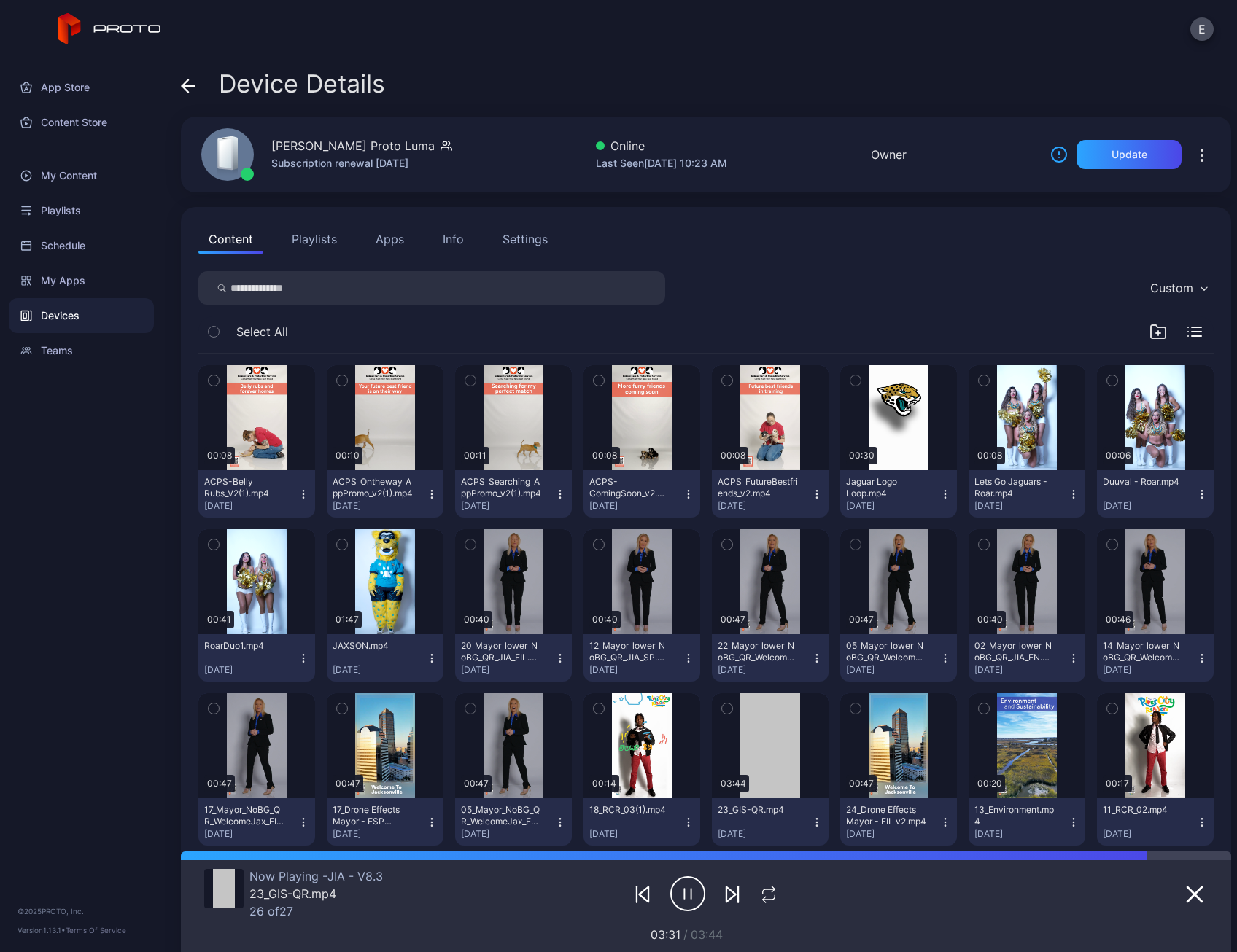
click at [75, 320] on div "Devices" at bounding box center [81, 316] width 145 height 35
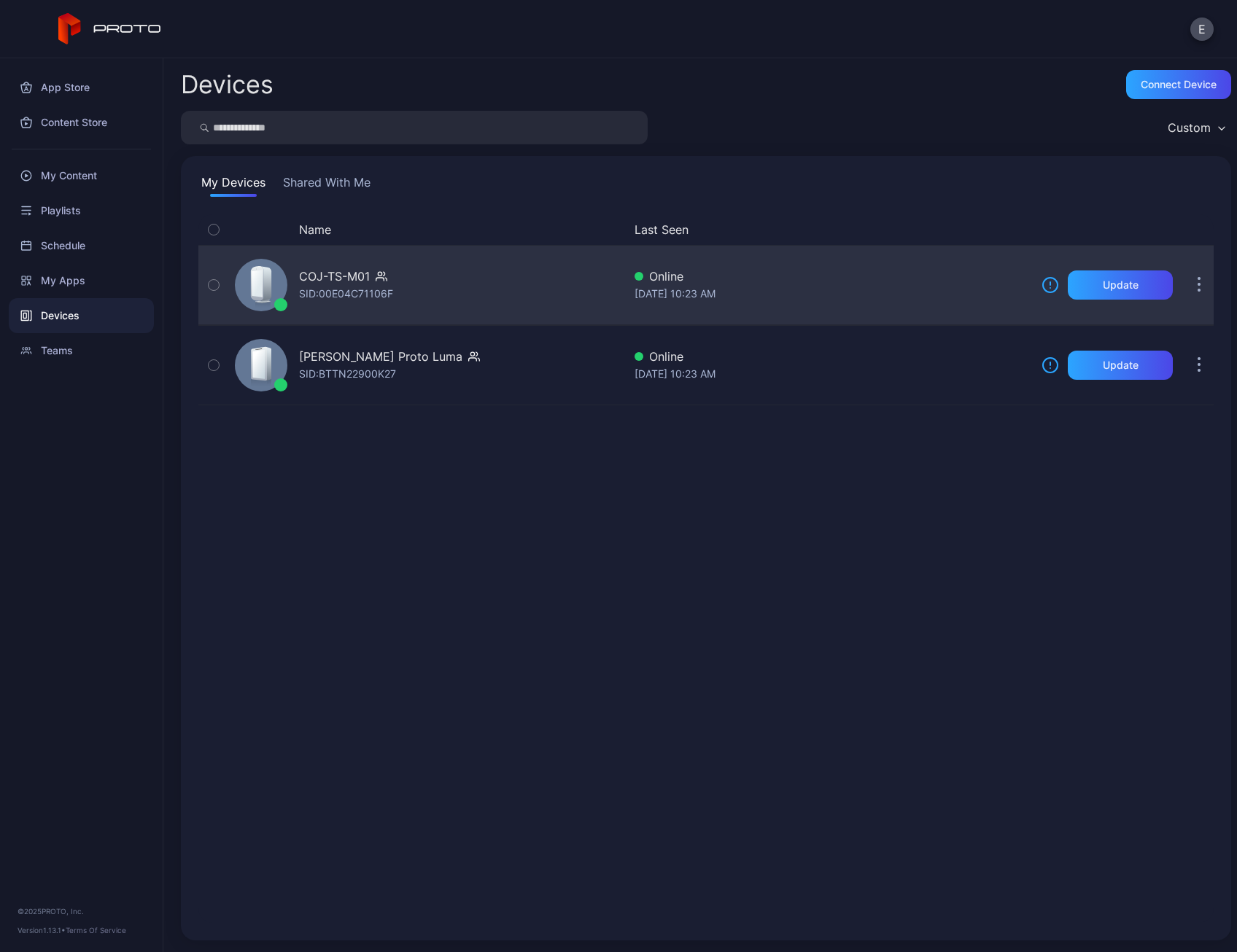
click at [348, 290] on div "SID: 00E04C71106F" at bounding box center [345, 294] width 94 height 18
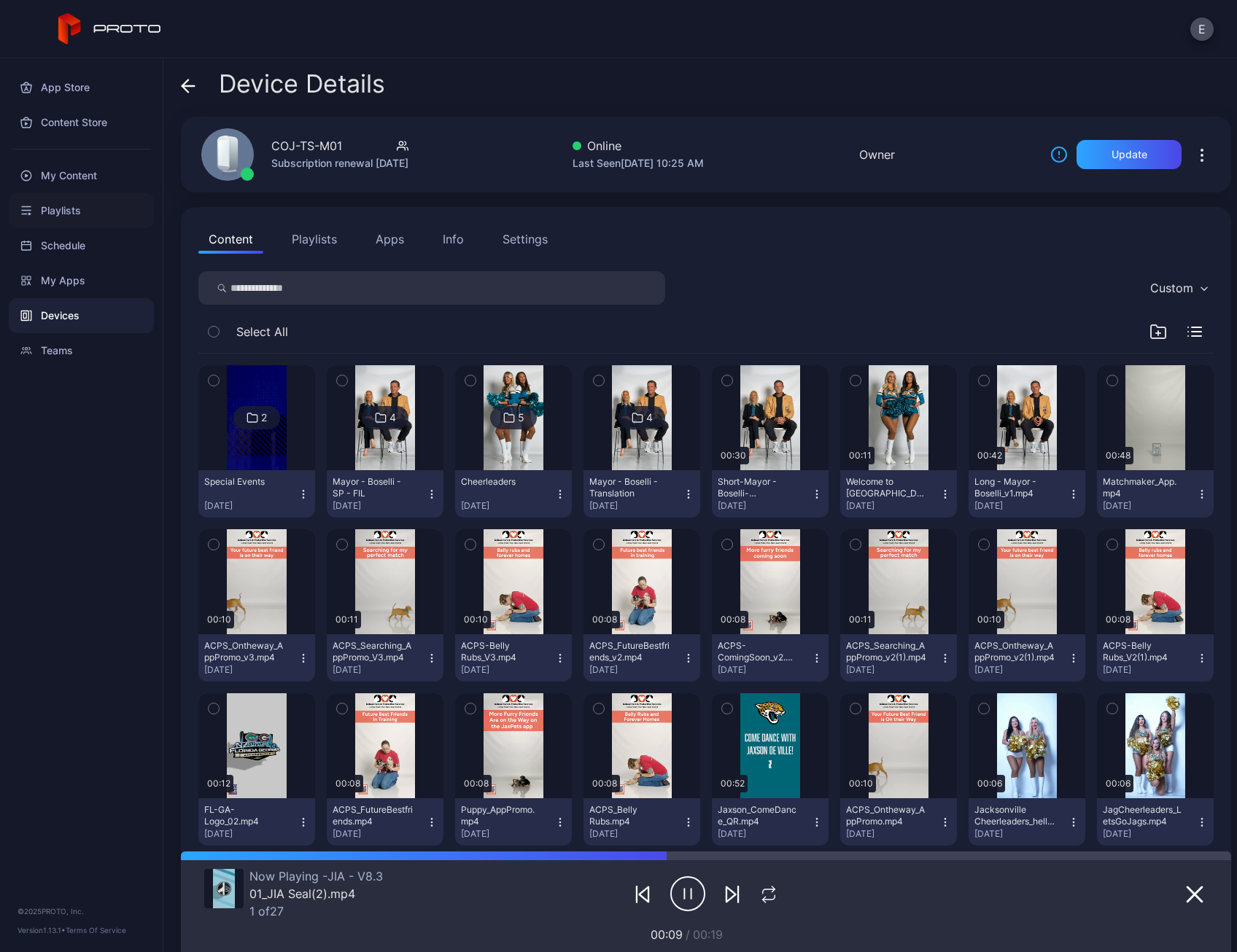
click at [84, 217] on div "Playlists" at bounding box center [81, 210] width 145 height 35
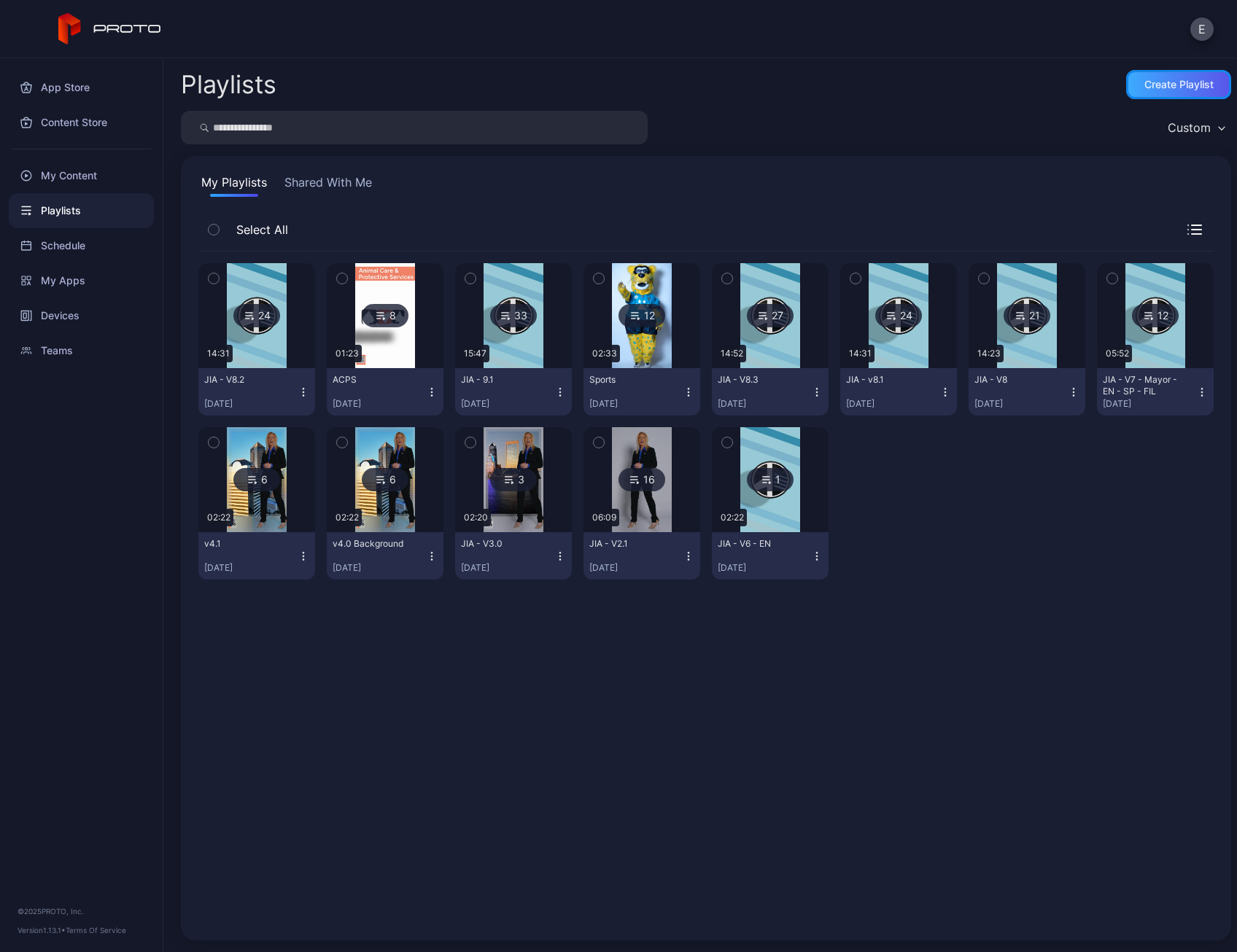
click at [1161, 84] on div "Create Playlist" at bounding box center [1179, 85] width 70 height 12
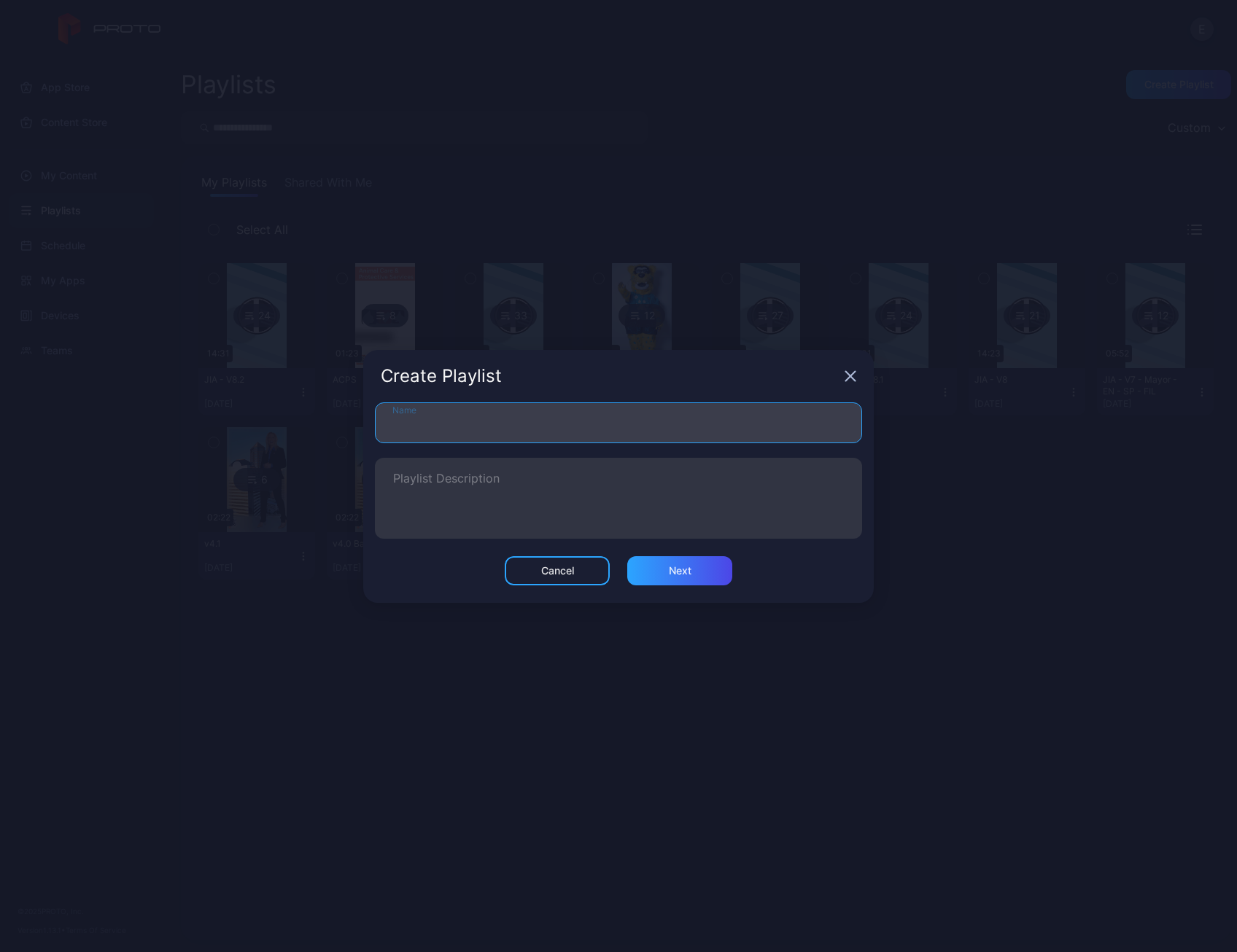
click at [680, 420] on input "Name" at bounding box center [618, 423] width 487 height 41
type input "*********"
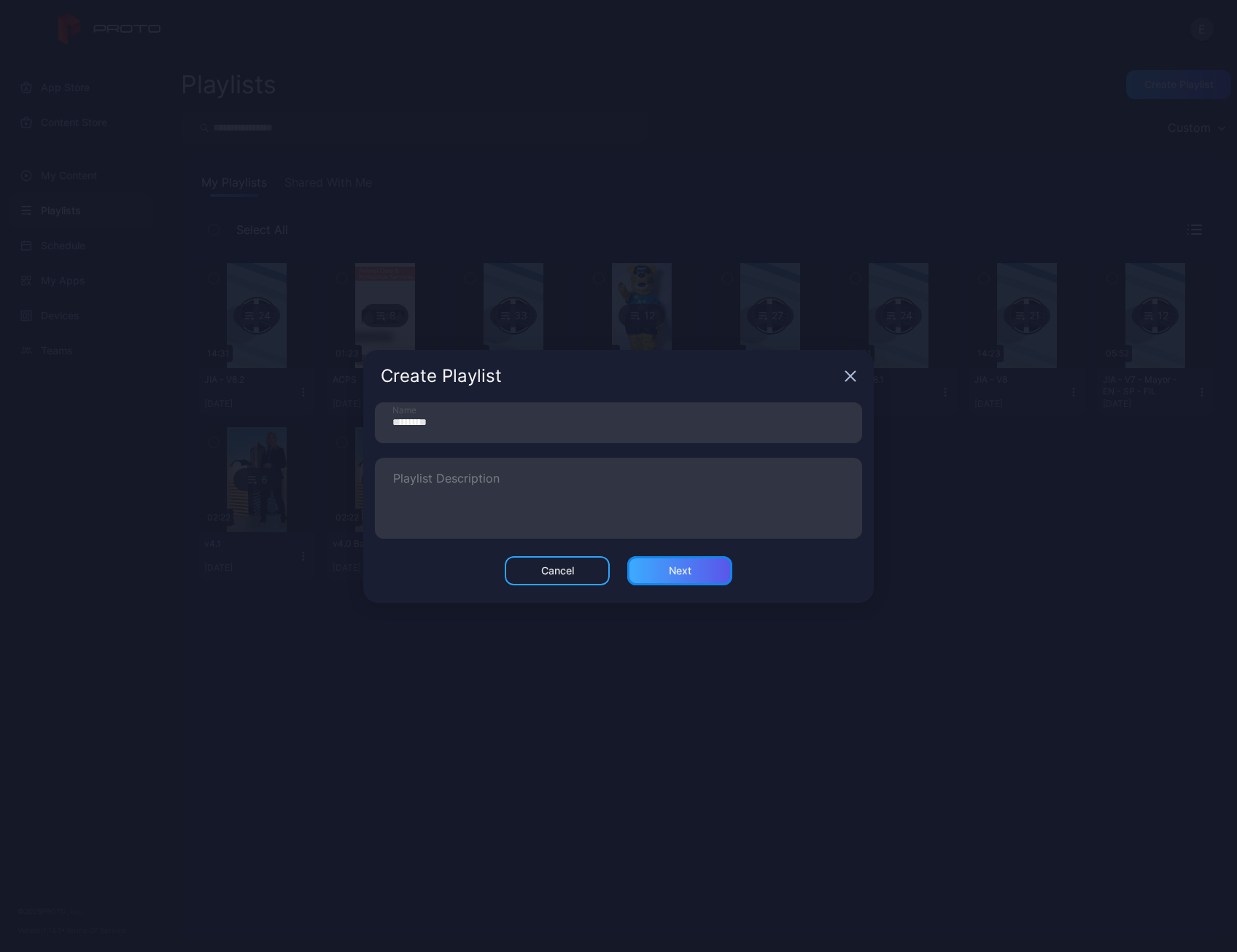
click at [678, 560] on div "Next" at bounding box center [679, 571] width 105 height 29
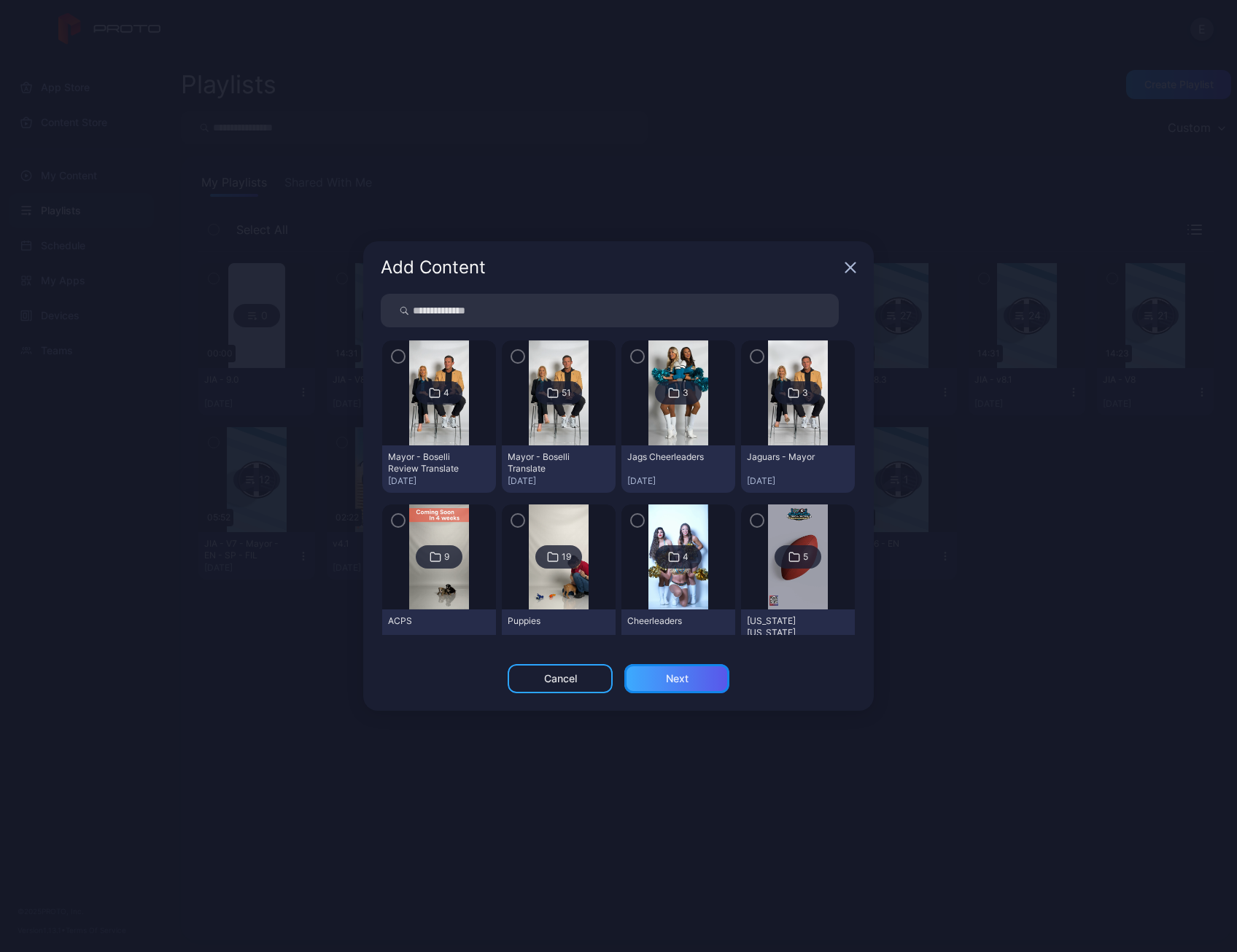
click at [666, 684] on div "Next" at bounding box center [677, 679] width 23 height 12
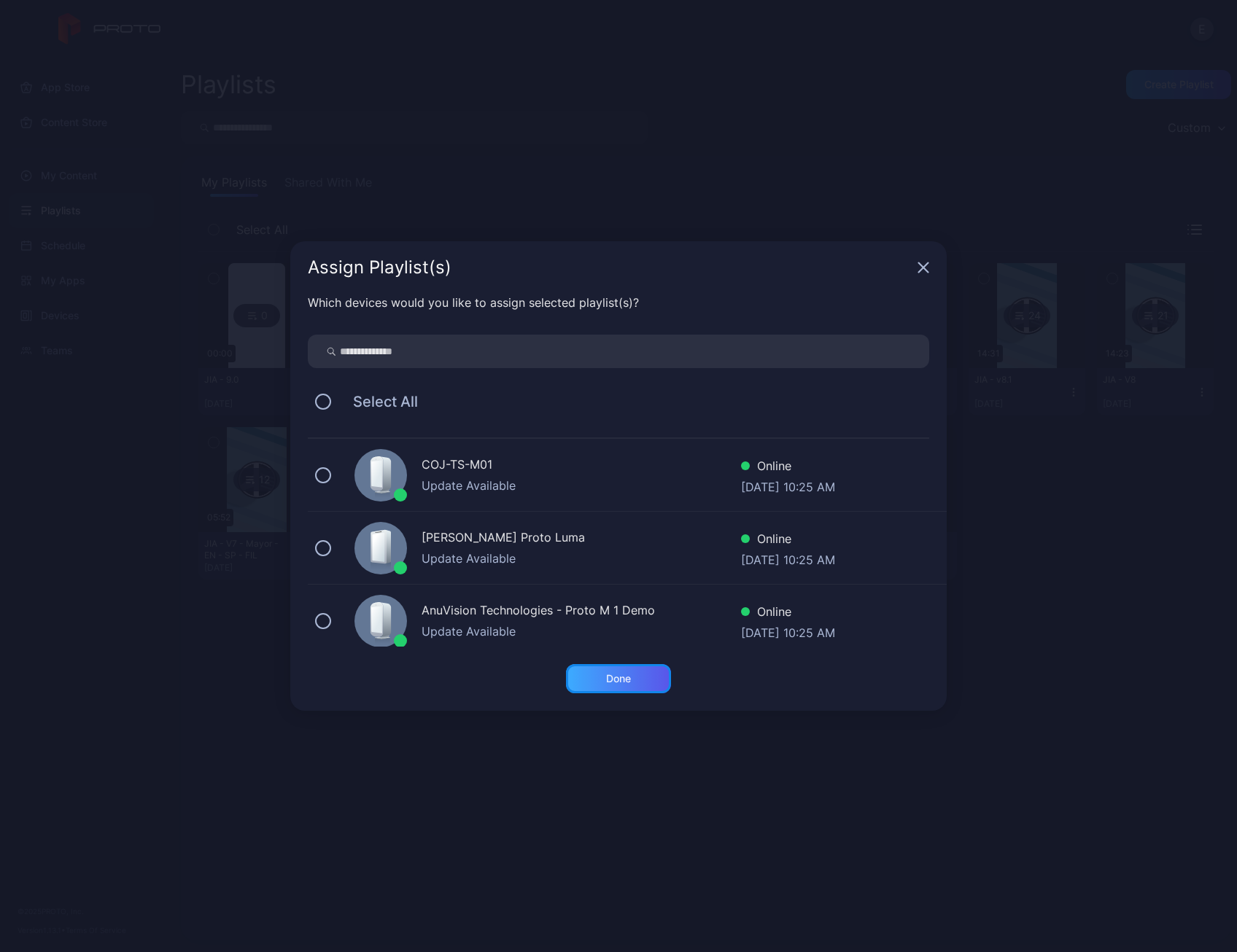
click at [634, 687] on div "Done" at bounding box center [619, 679] width 105 height 29
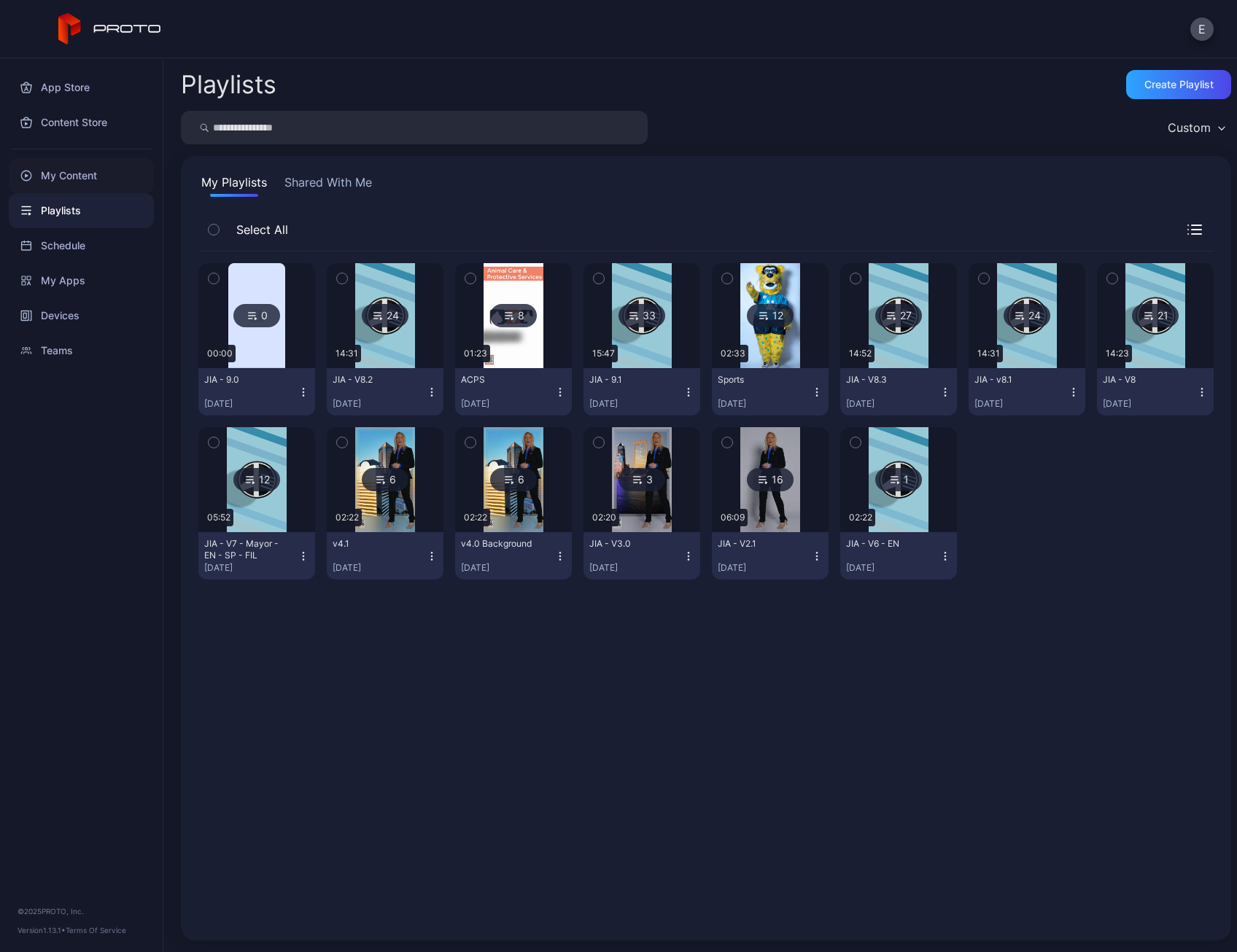
click at [89, 177] on div "My Content" at bounding box center [81, 175] width 145 height 35
